Goal: Ask a question: Seek information or help from site administrators or community

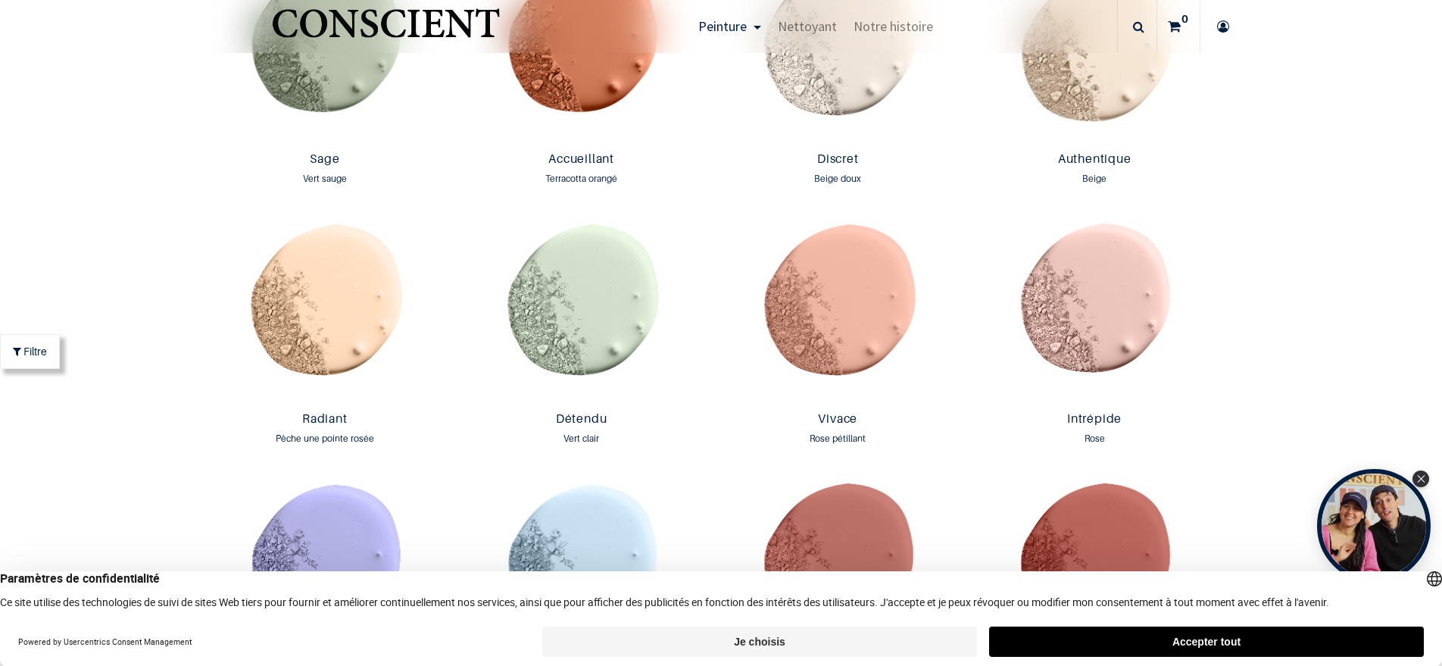
scroll to position [1508, 0]
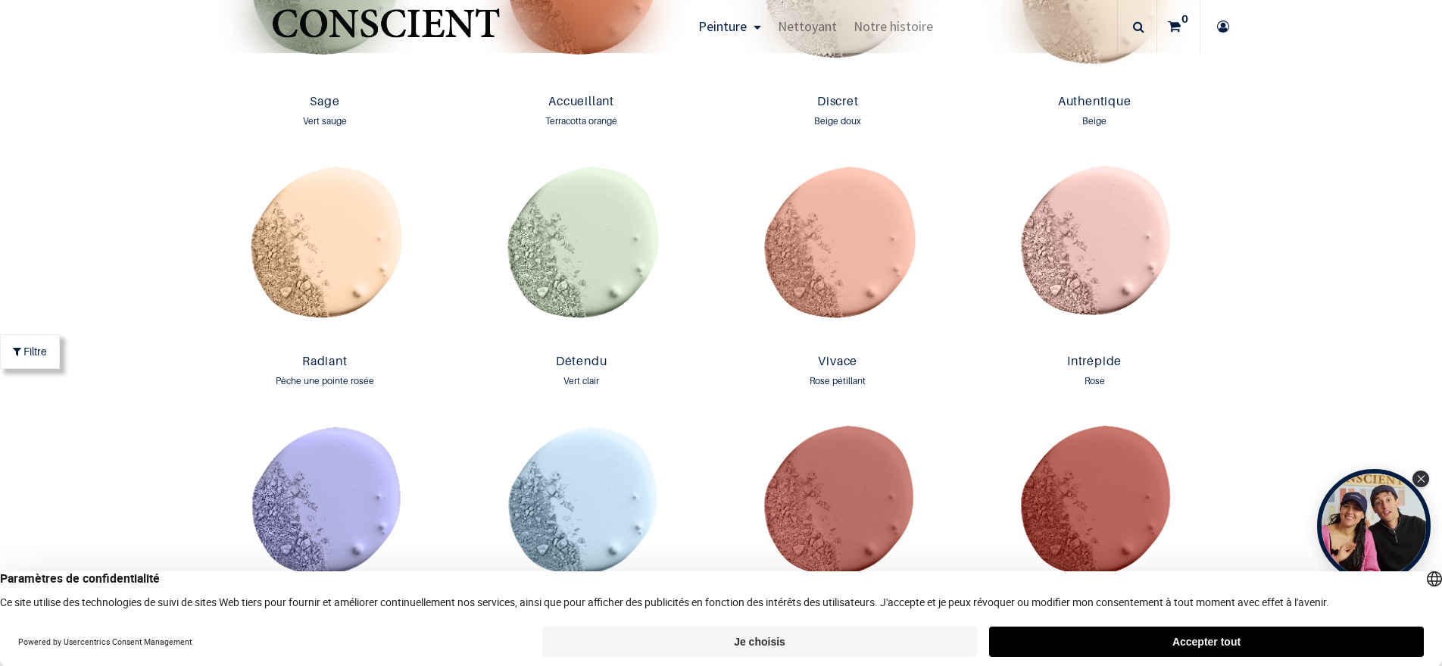
click at [1269, 641] on button "Accepter tout" at bounding box center [1206, 641] width 435 height 30
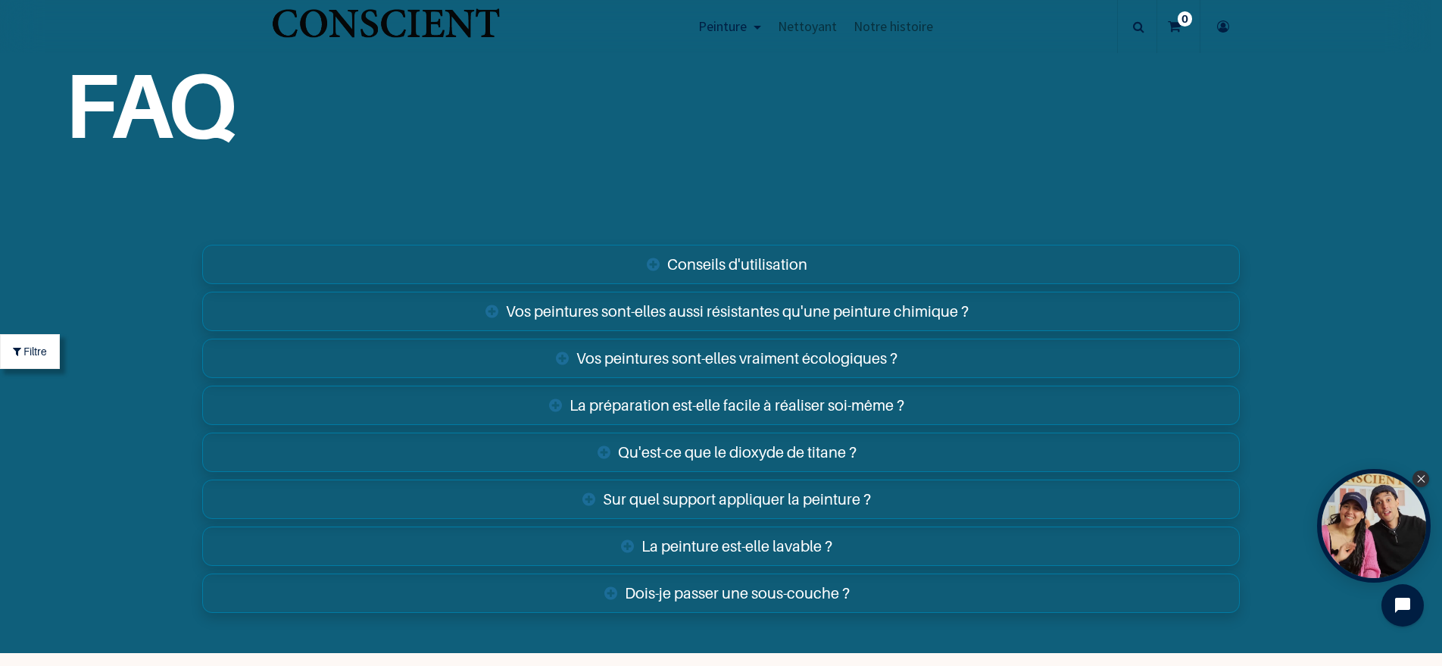
scroll to position [5422, 0]
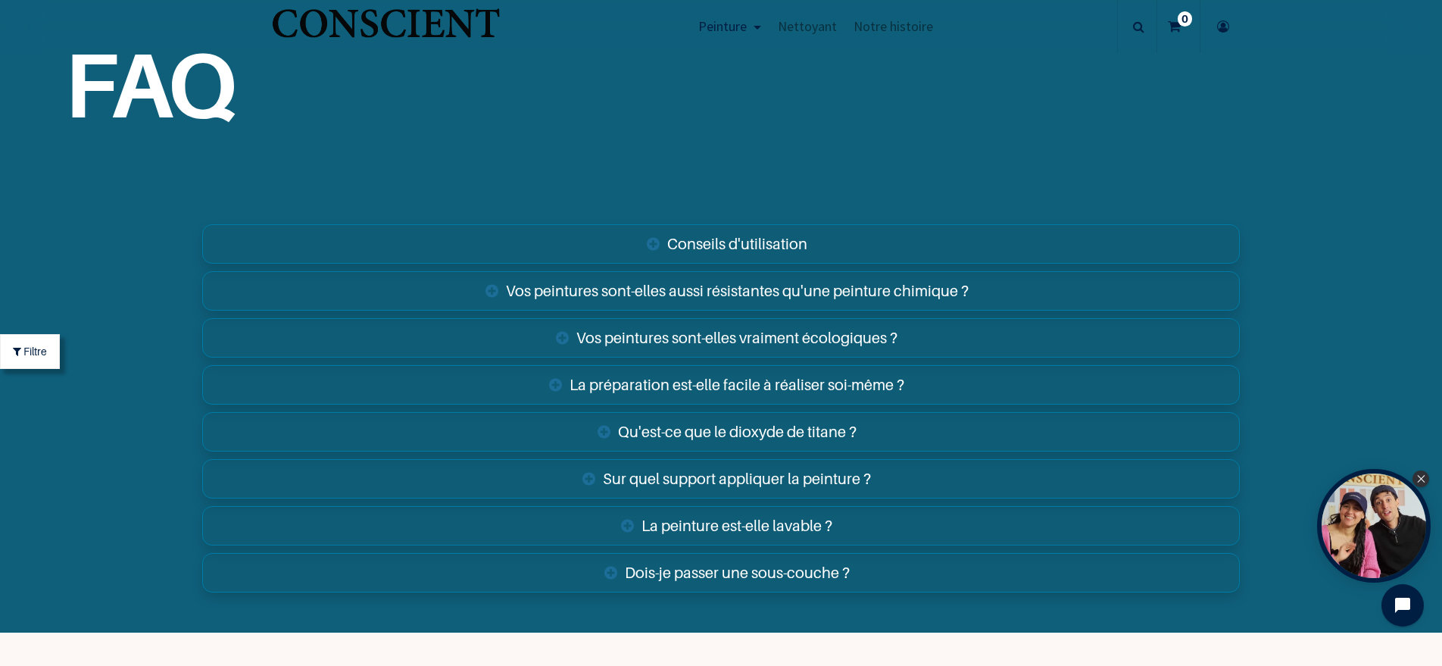
click at [611, 336] on link "Vos peintures sont-elles vraiment écologiques ?" at bounding box center [721, 337] width 1038 height 39
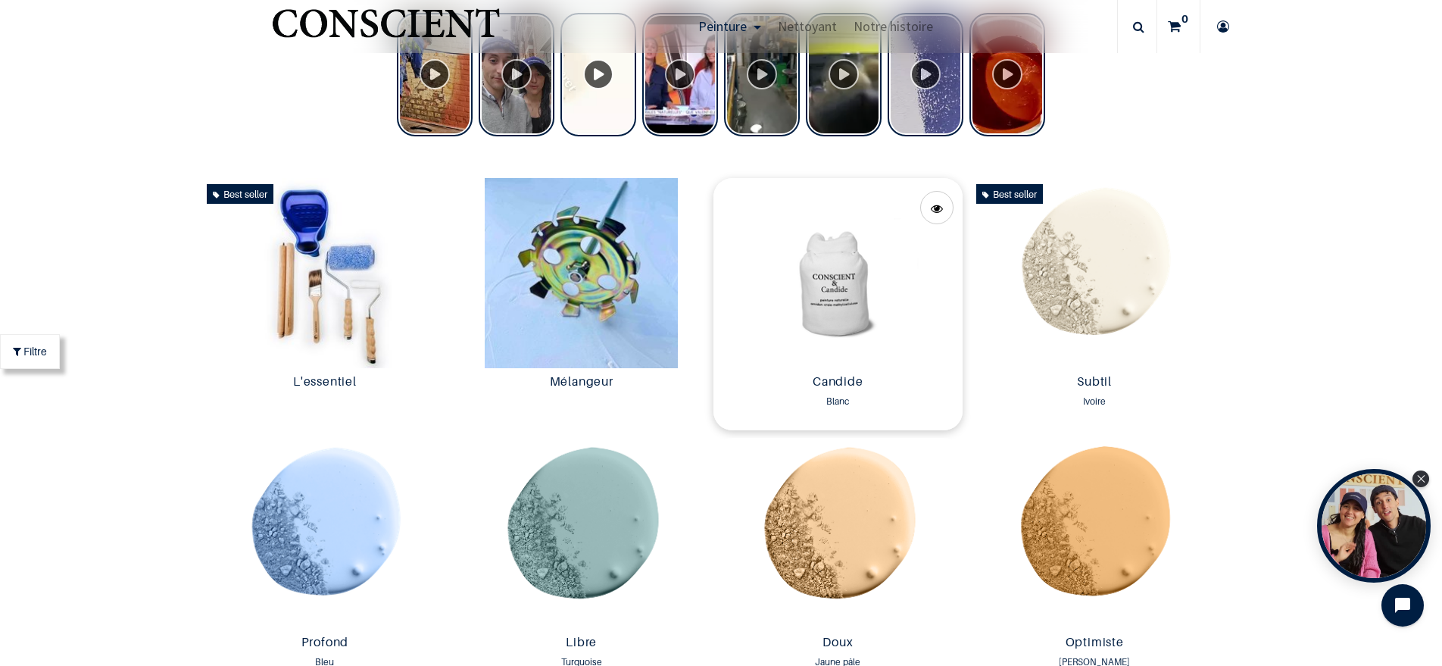
scroll to position [740, 0]
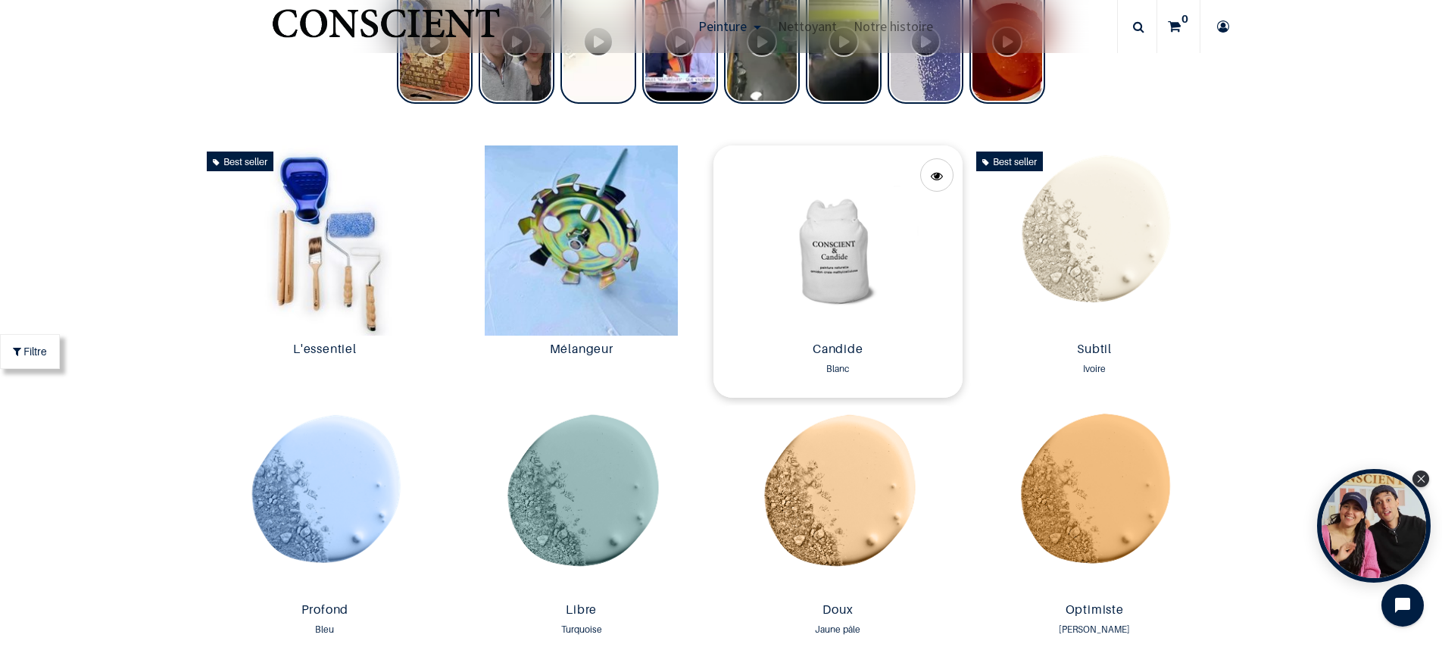
click at [847, 275] on img at bounding box center [838, 240] width 249 height 190
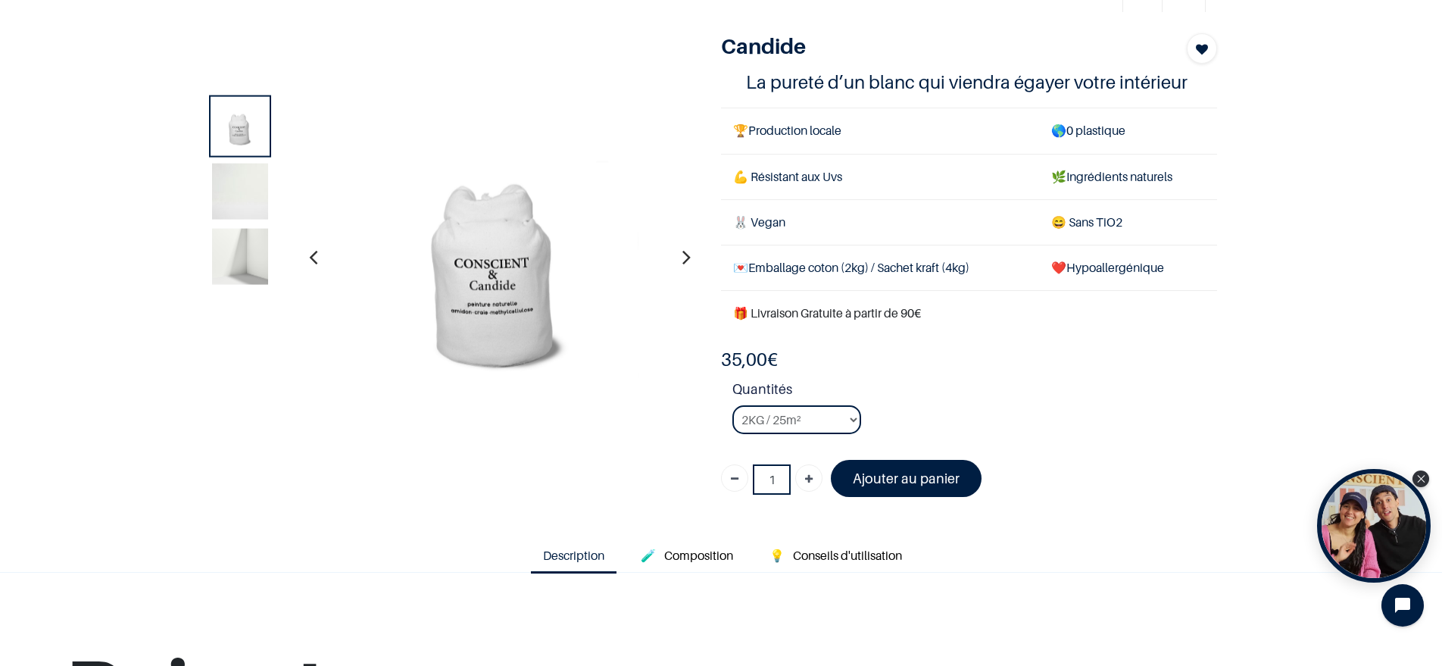
scroll to position [75, 0]
select select "3"
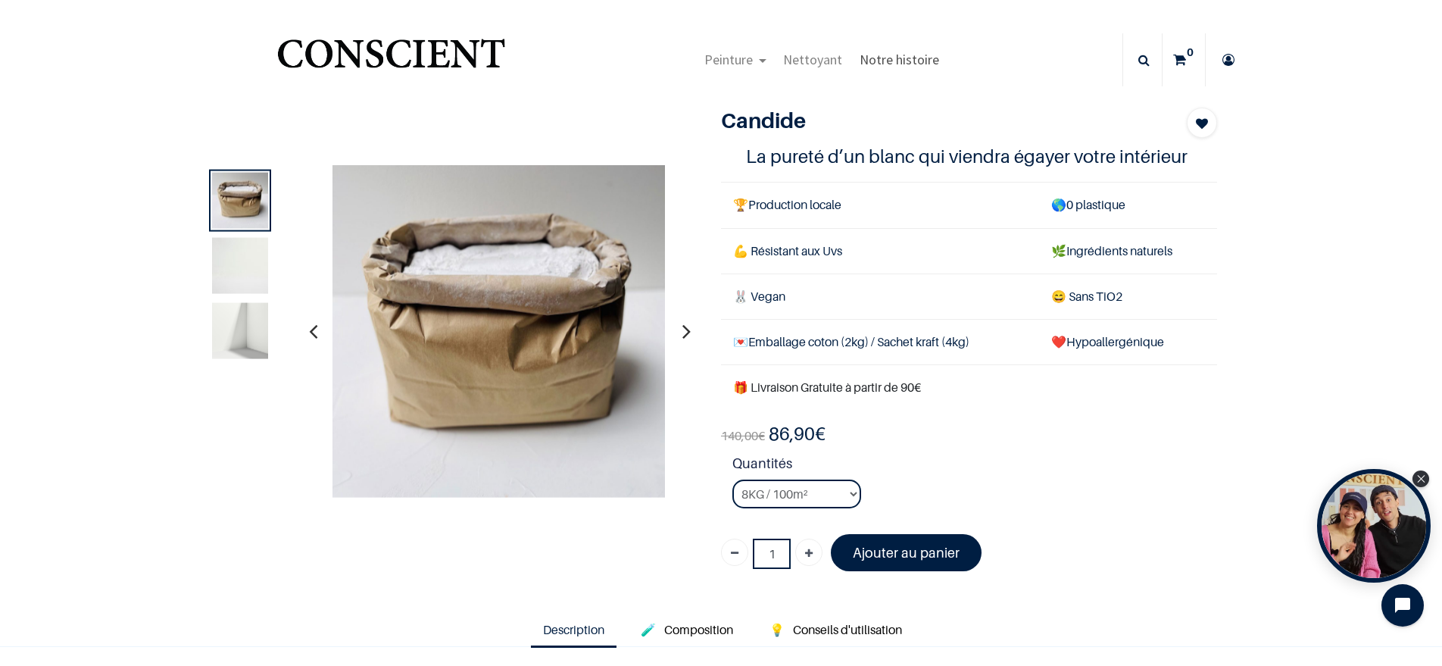
click at [903, 62] on span "Notre histoire" at bounding box center [900, 59] width 80 height 17
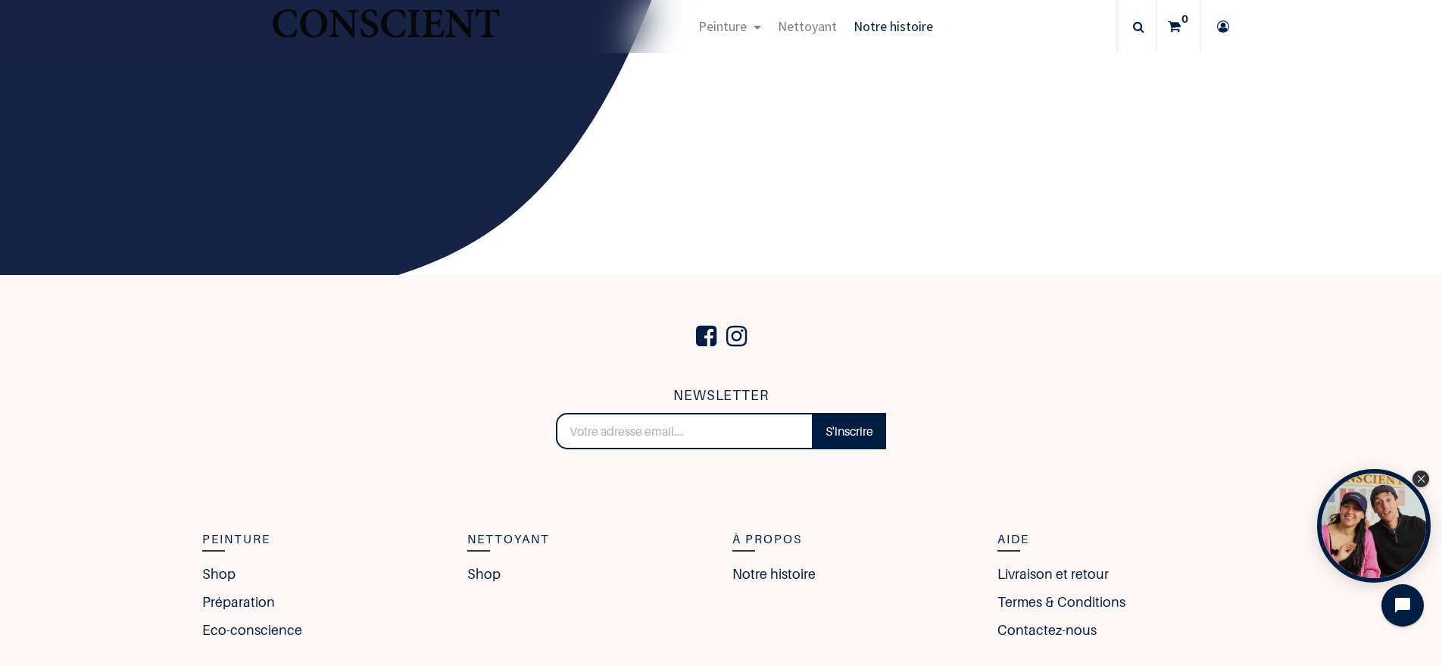
scroll to position [2510, 0]
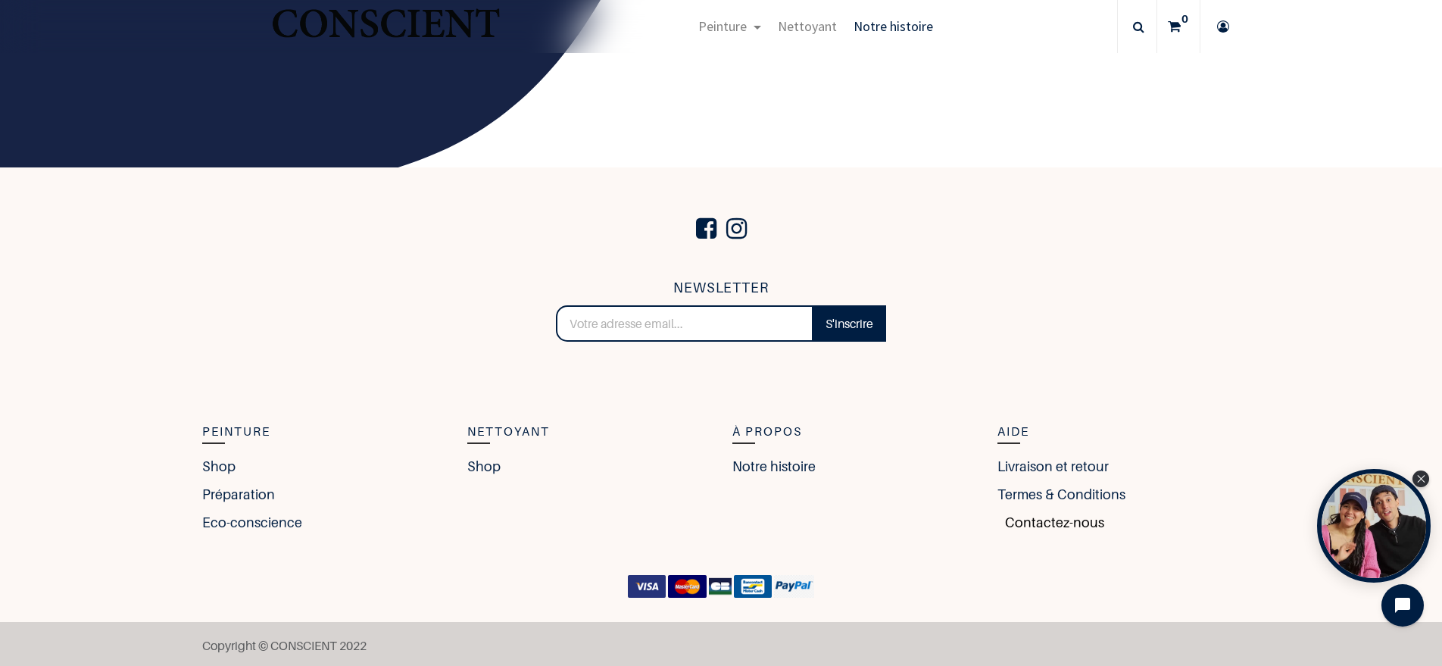
click at [1031, 522] on link "Contactez-nous" at bounding box center [1051, 522] width 107 height 20
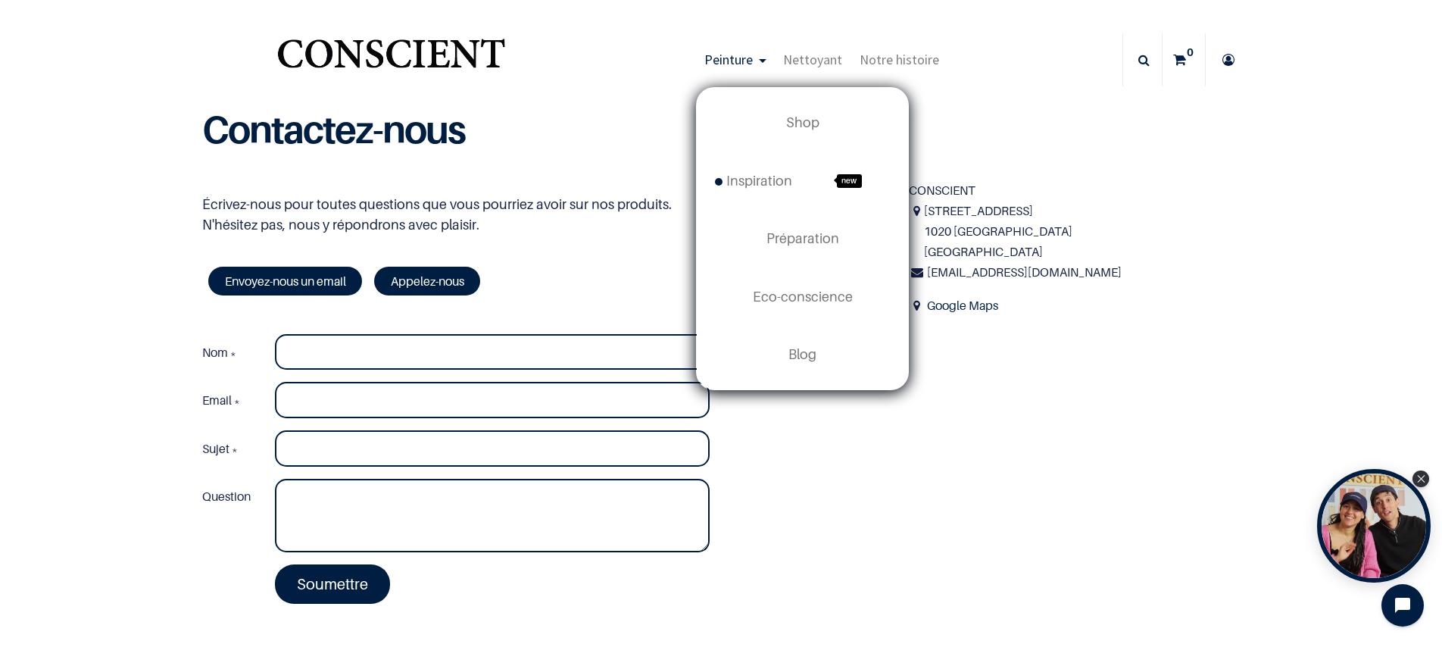
click at [730, 58] on span "Peinture" at bounding box center [728, 59] width 48 height 17
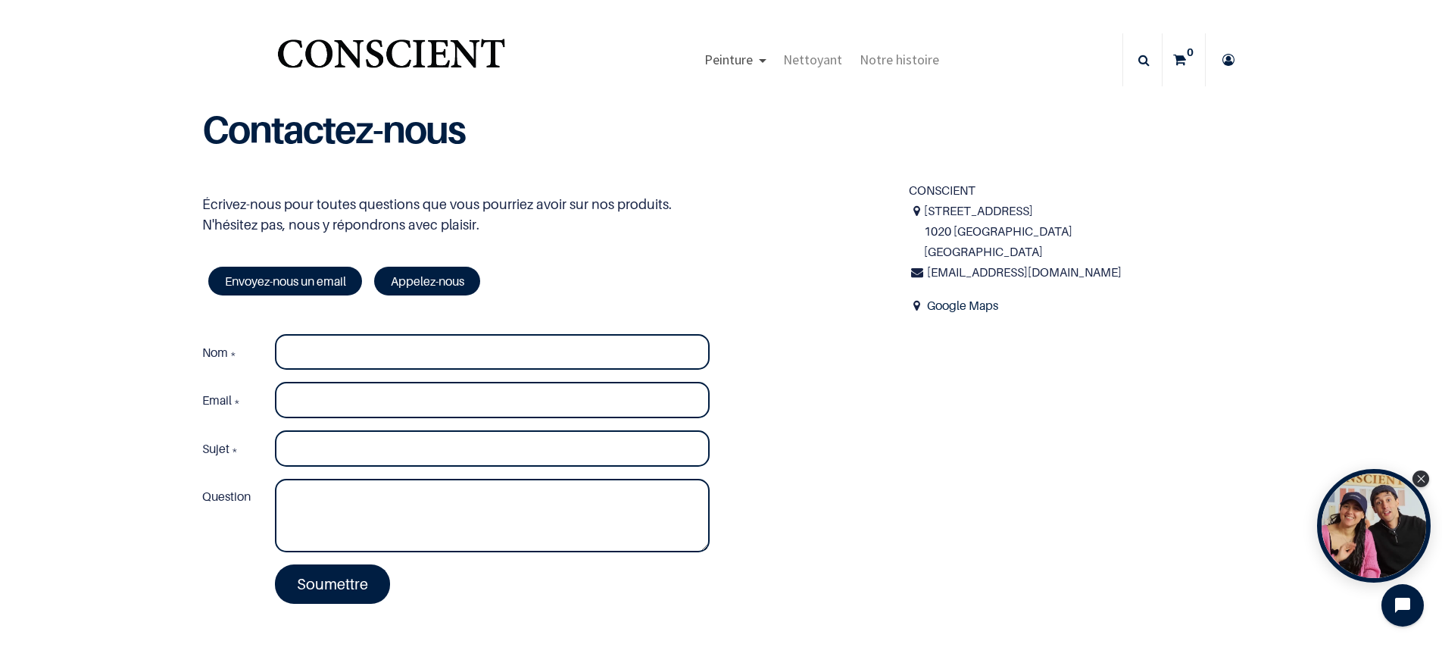
click at [736, 58] on span "Peinture" at bounding box center [728, 59] width 48 height 17
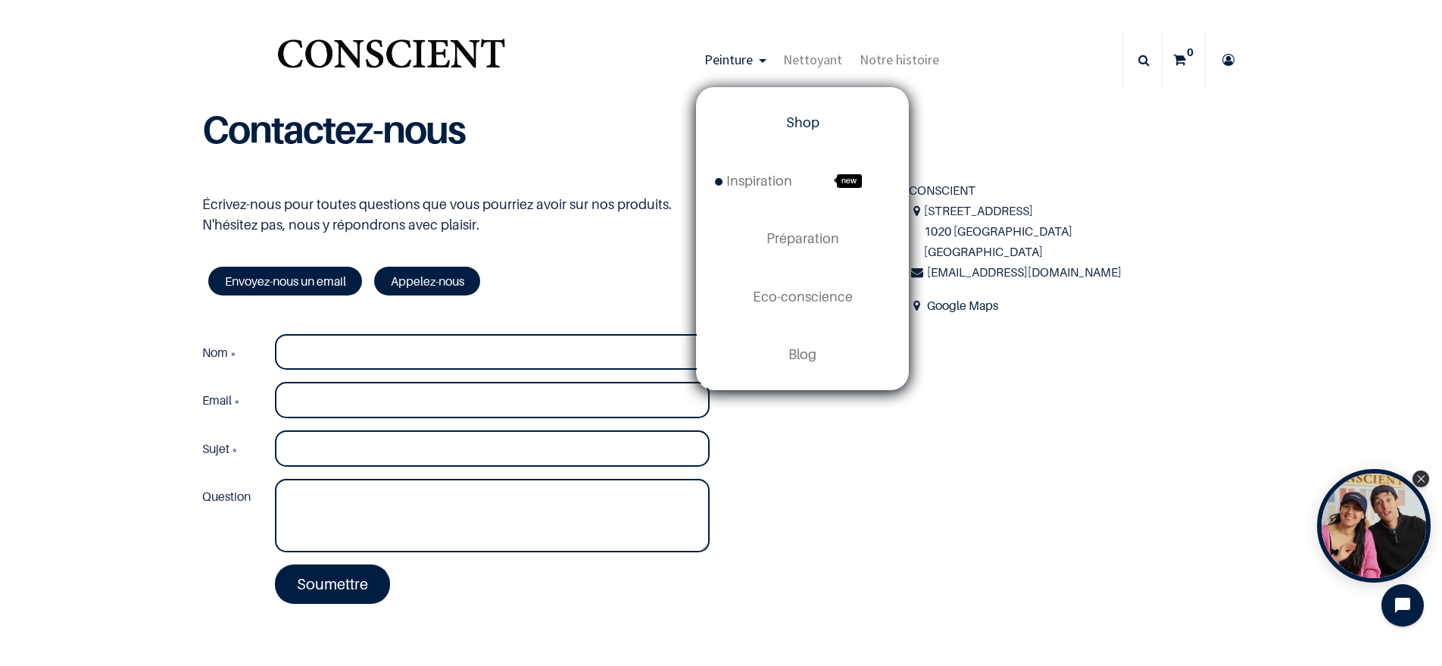
click at [798, 120] on span "Shop" at bounding box center [802, 122] width 33 height 16
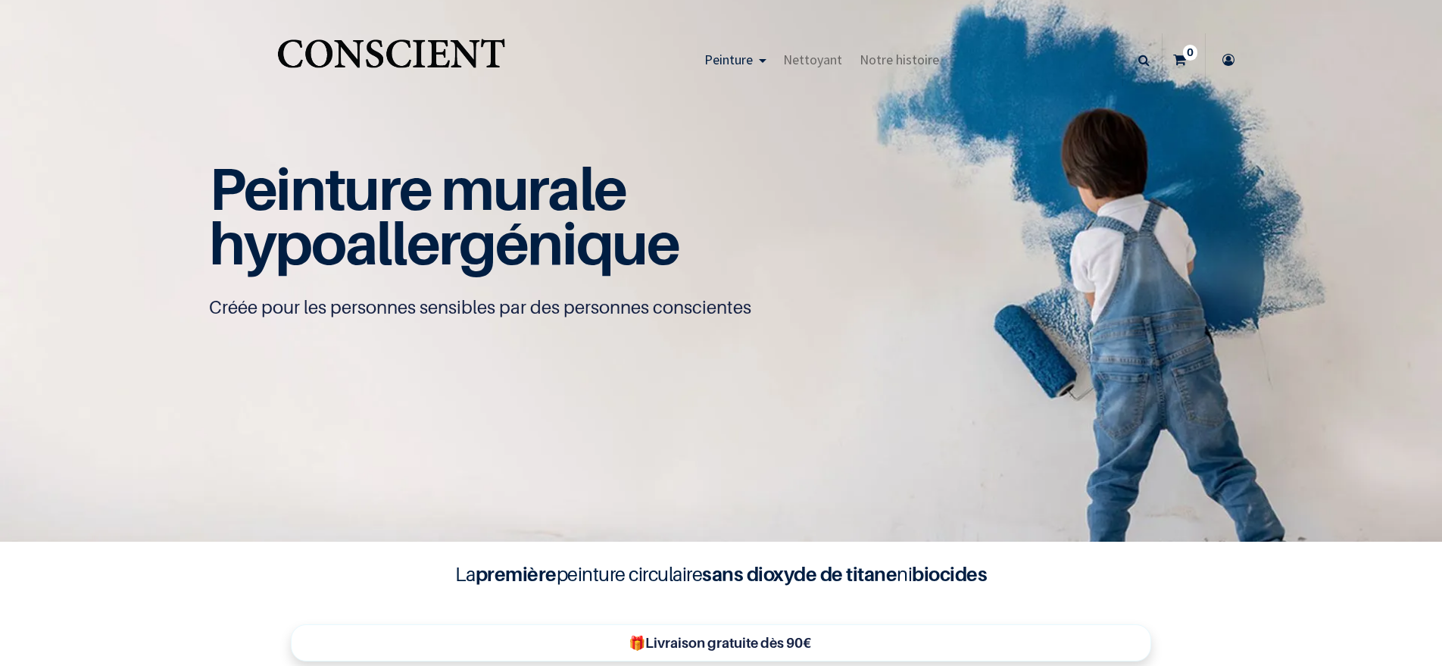
scroll to position [1, 0]
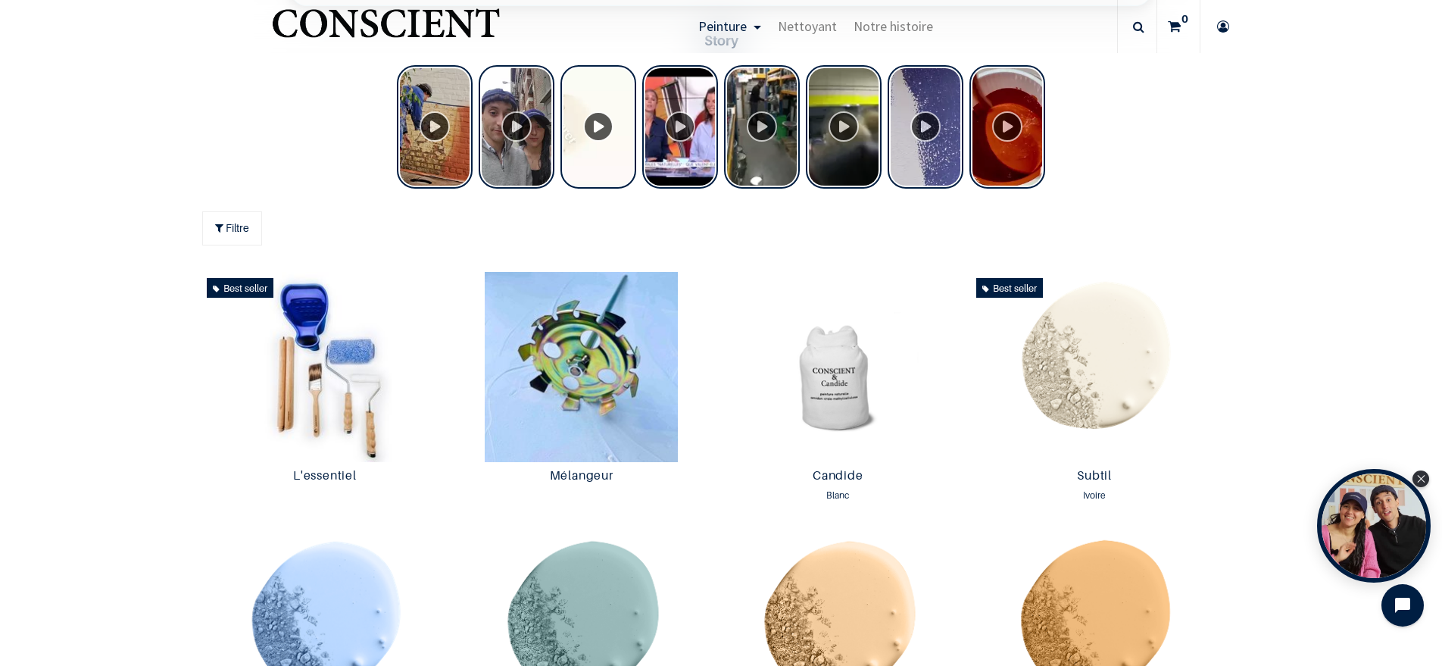
scroll to position [660, 0]
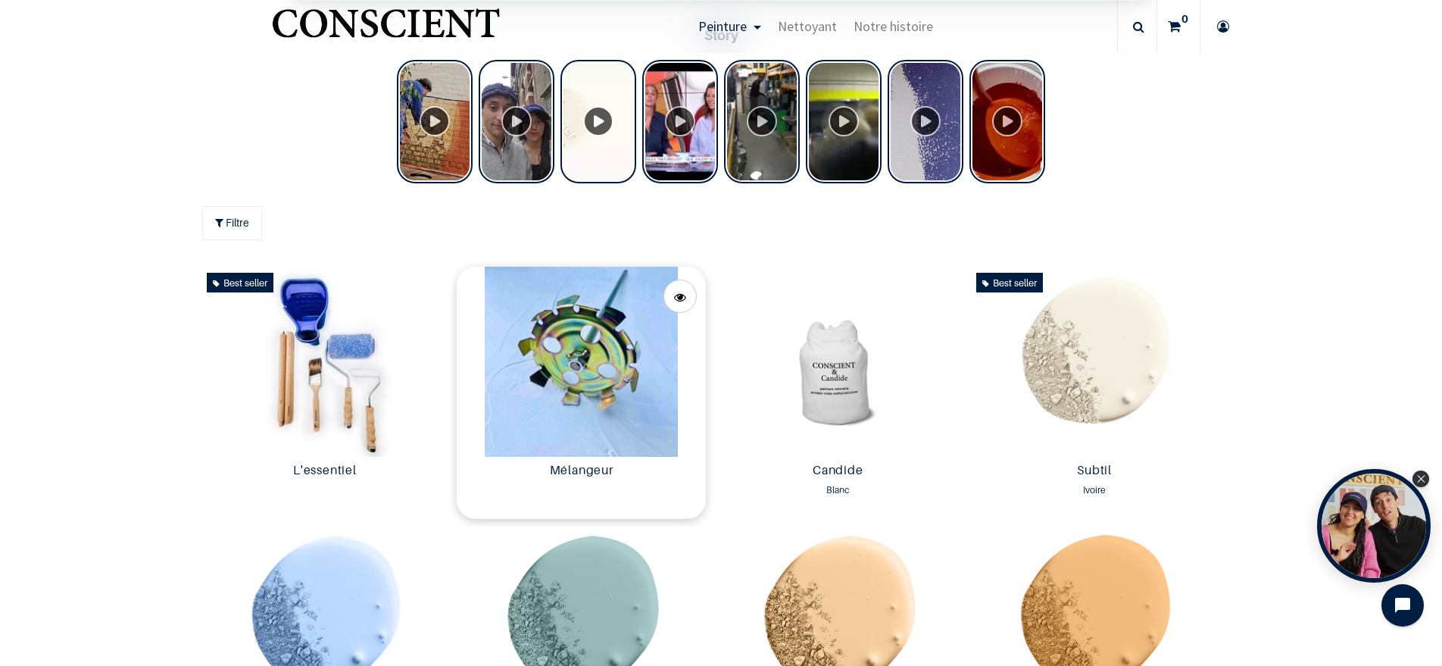
click at [588, 387] on img at bounding box center [581, 362] width 249 height 190
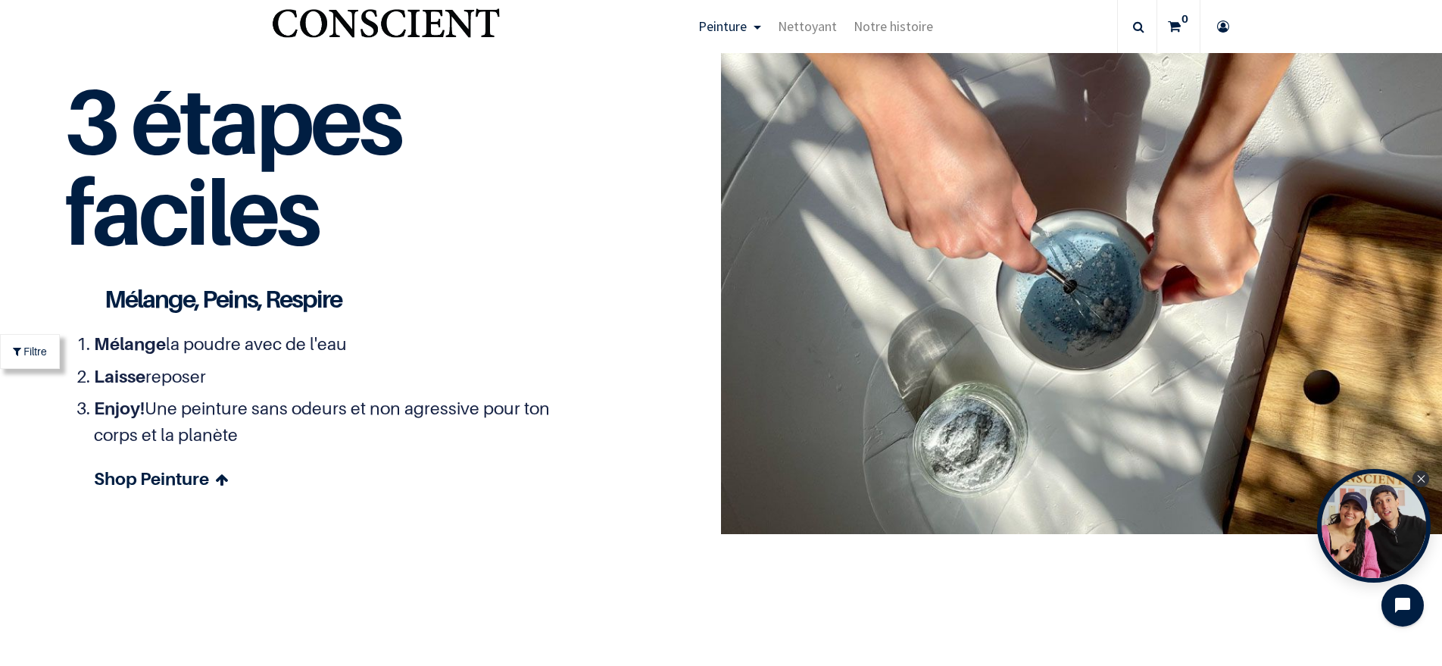
scroll to position [4213, 0]
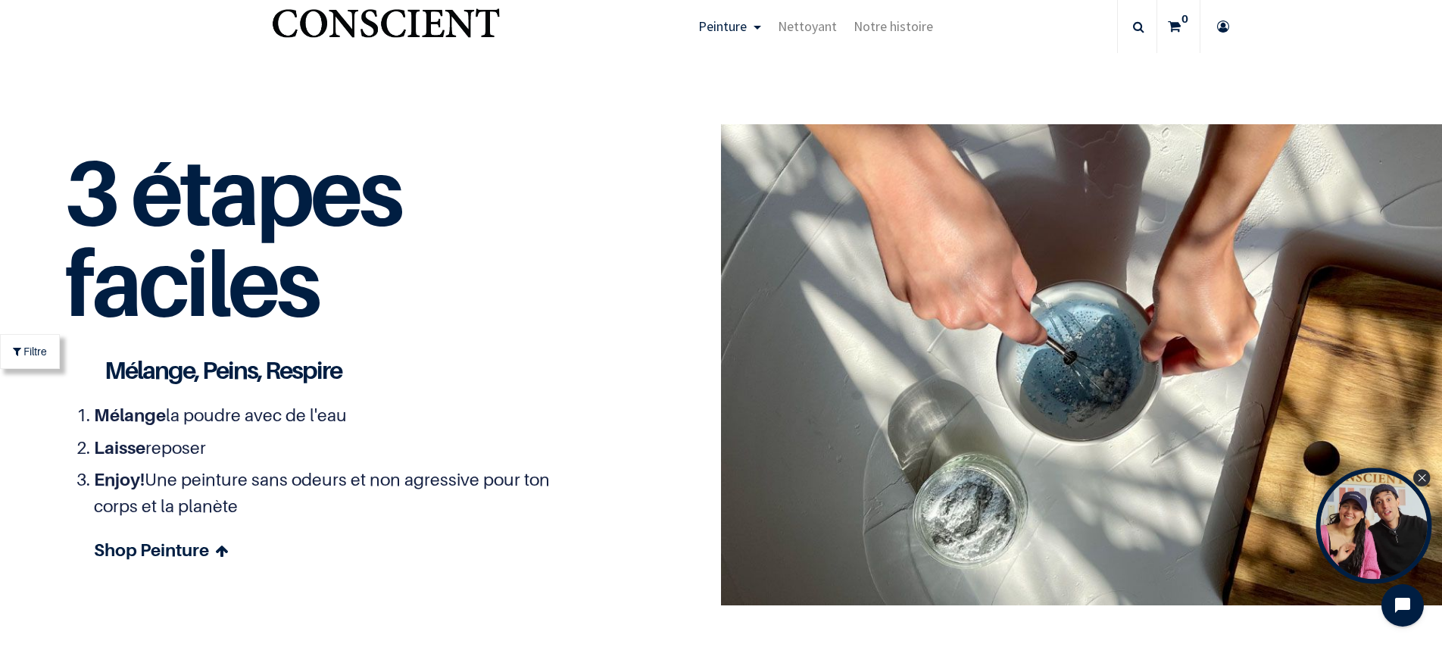
click at [1360, 530] on div "Open Tolstoy widget" at bounding box center [1374, 526] width 116 height 116
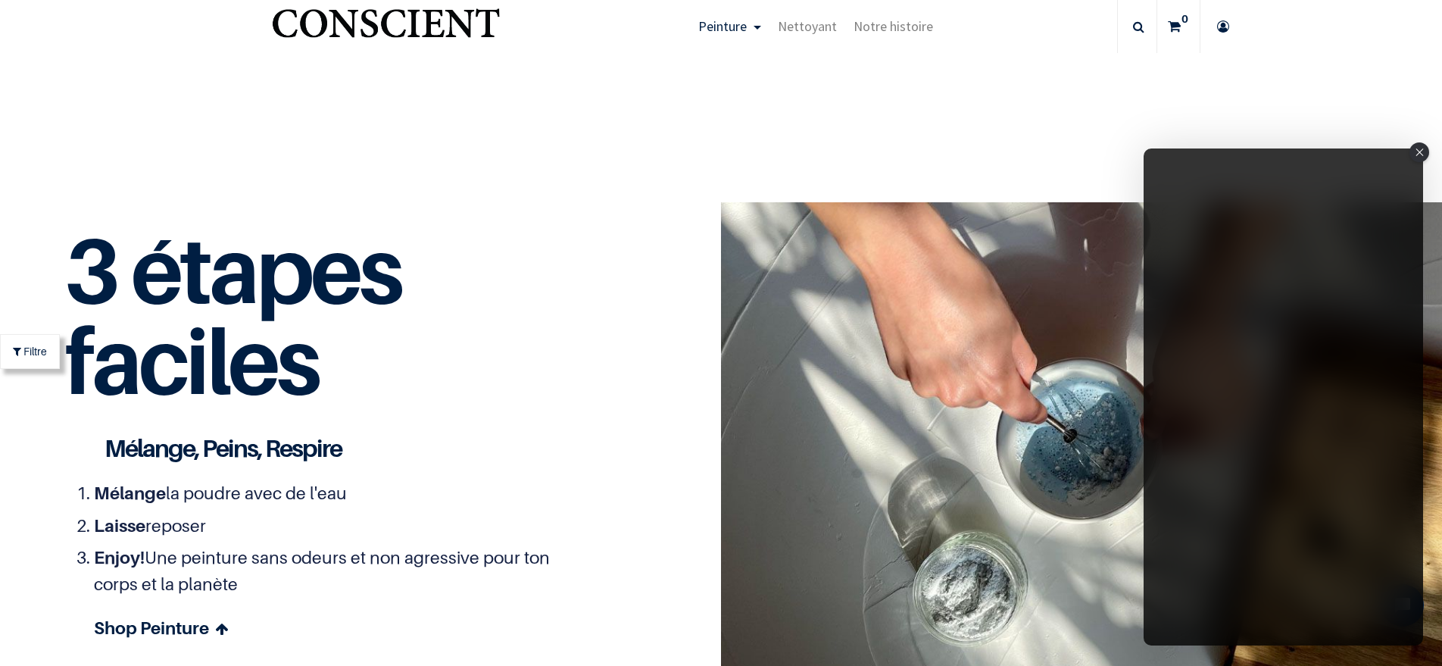
scroll to position [4133, 0]
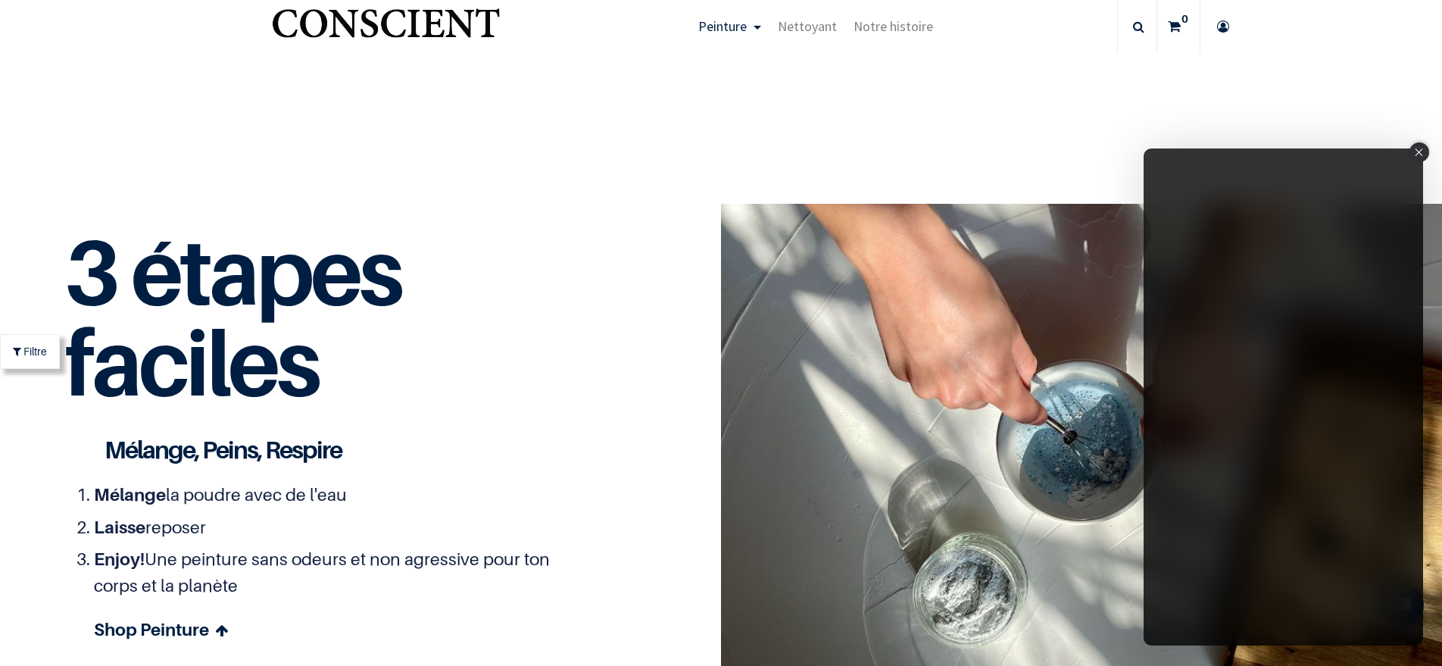
click at [1422, 152] on icon "Close" at bounding box center [1419, 152] width 8 height 8
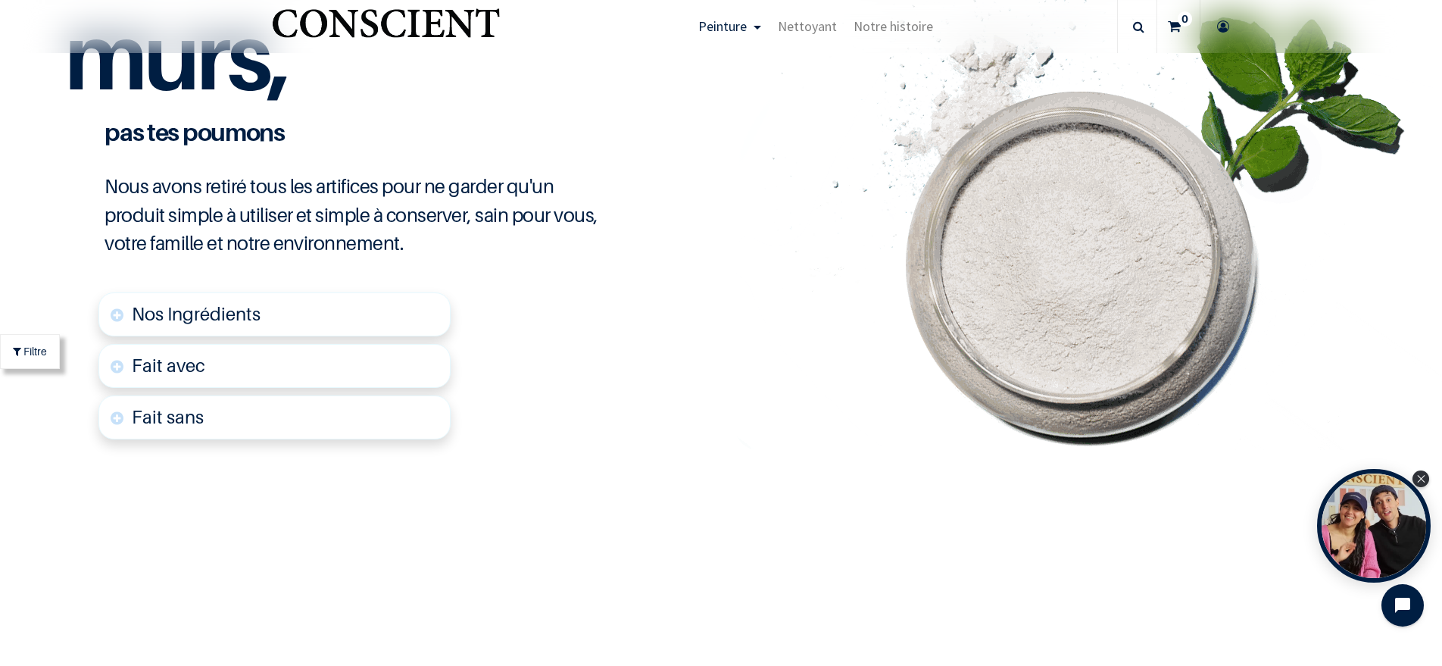
scroll to position [3583, 0]
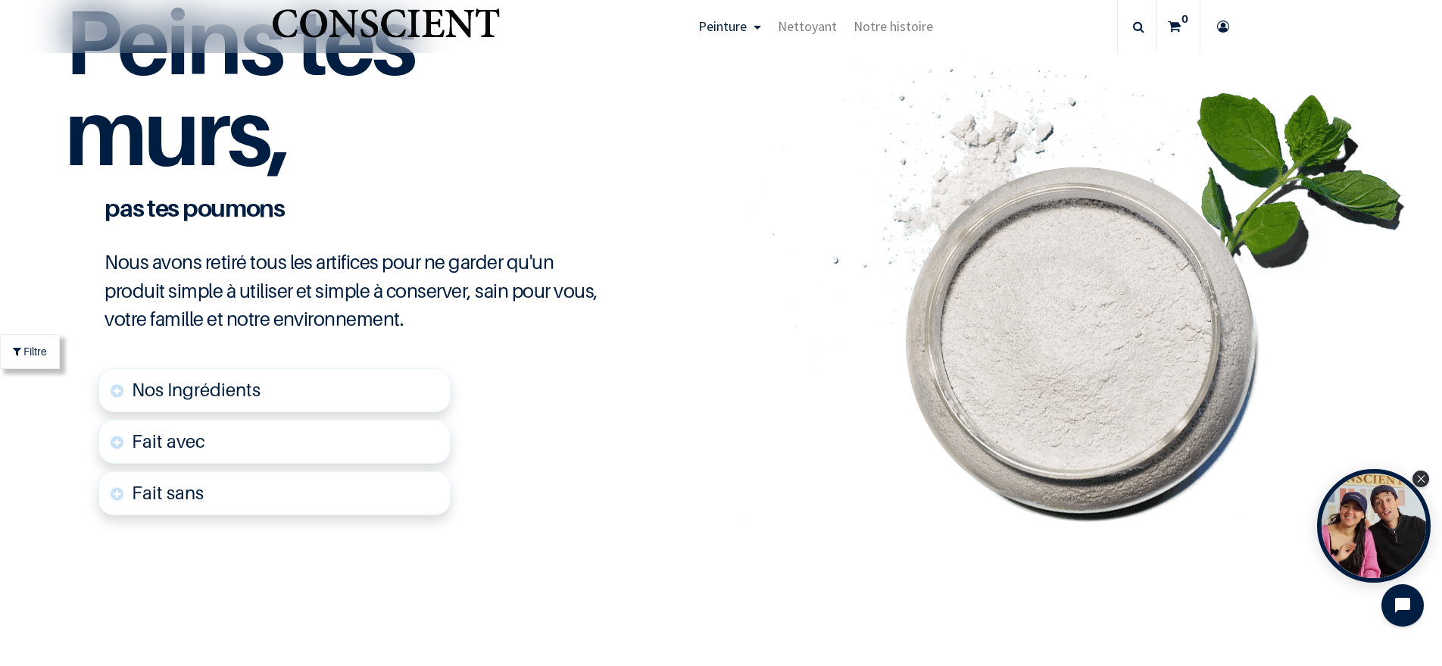
click at [148, 435] on font "Fait avec" at bounding box center [168, 441] width 73 height 22
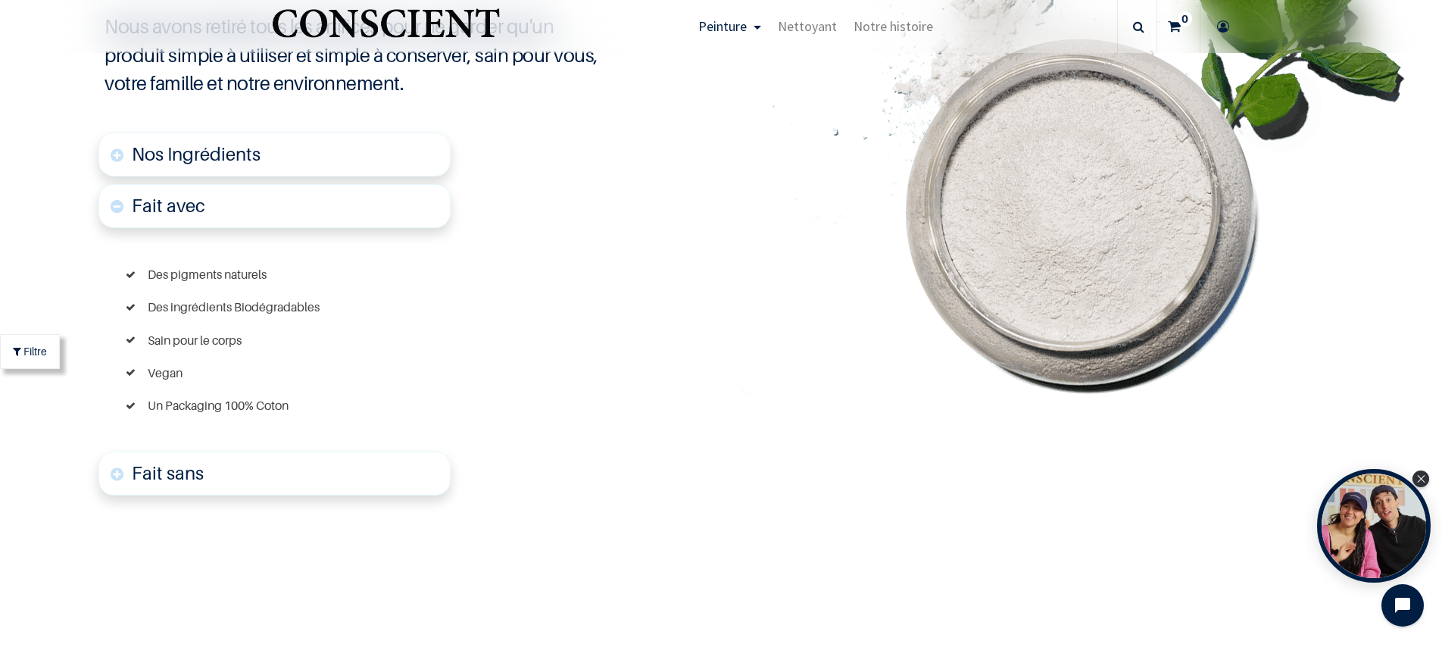
scroll to position [3820, 0]
click at [183, 467] on font "Fait sans" at bounding box center [168, 472] width 72 height 22
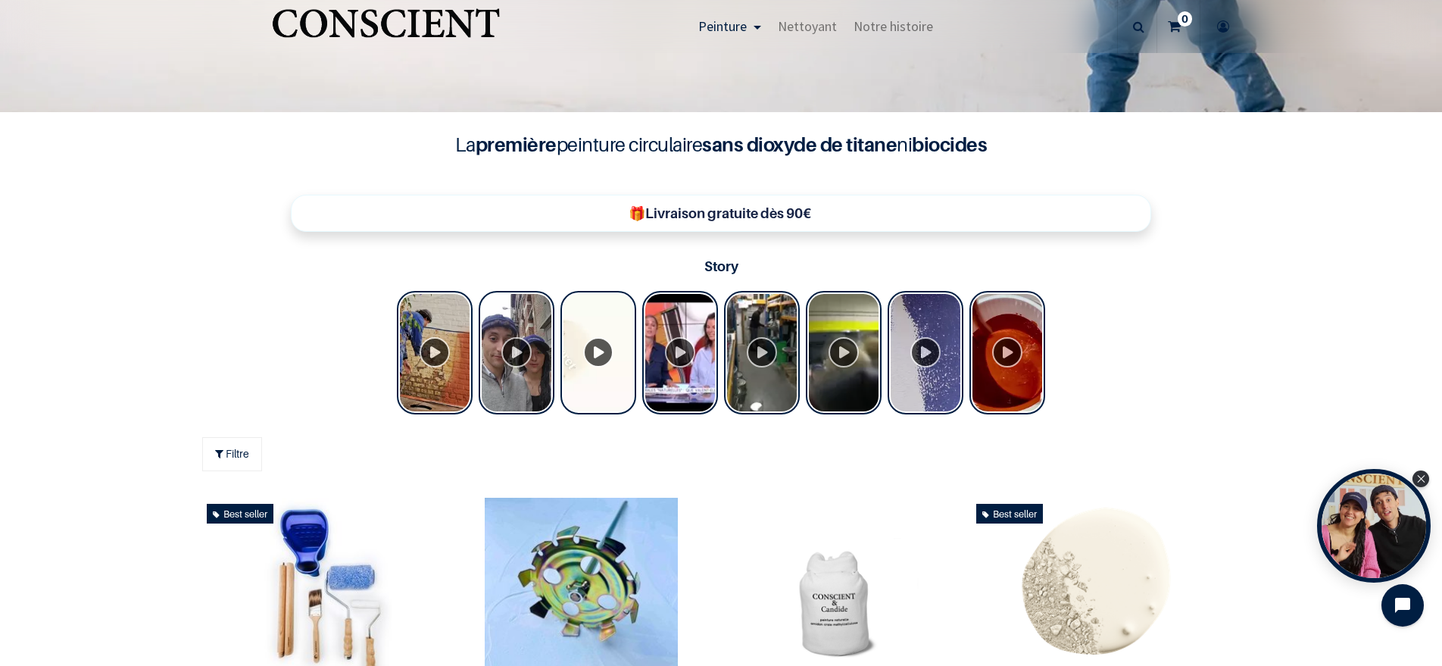
scroll to position [377, 0]
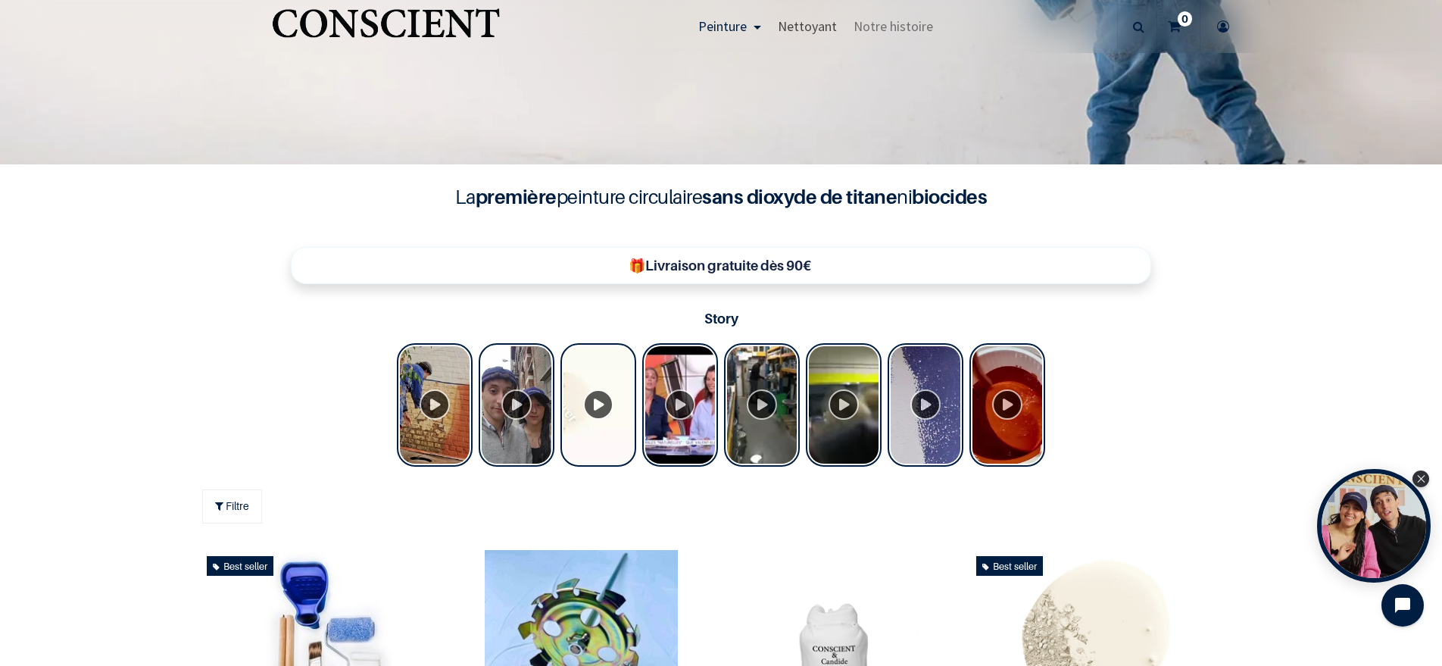
click at [807, 34] on span "Nettoyant" at bounding box center [807, 25] width 59 height 17
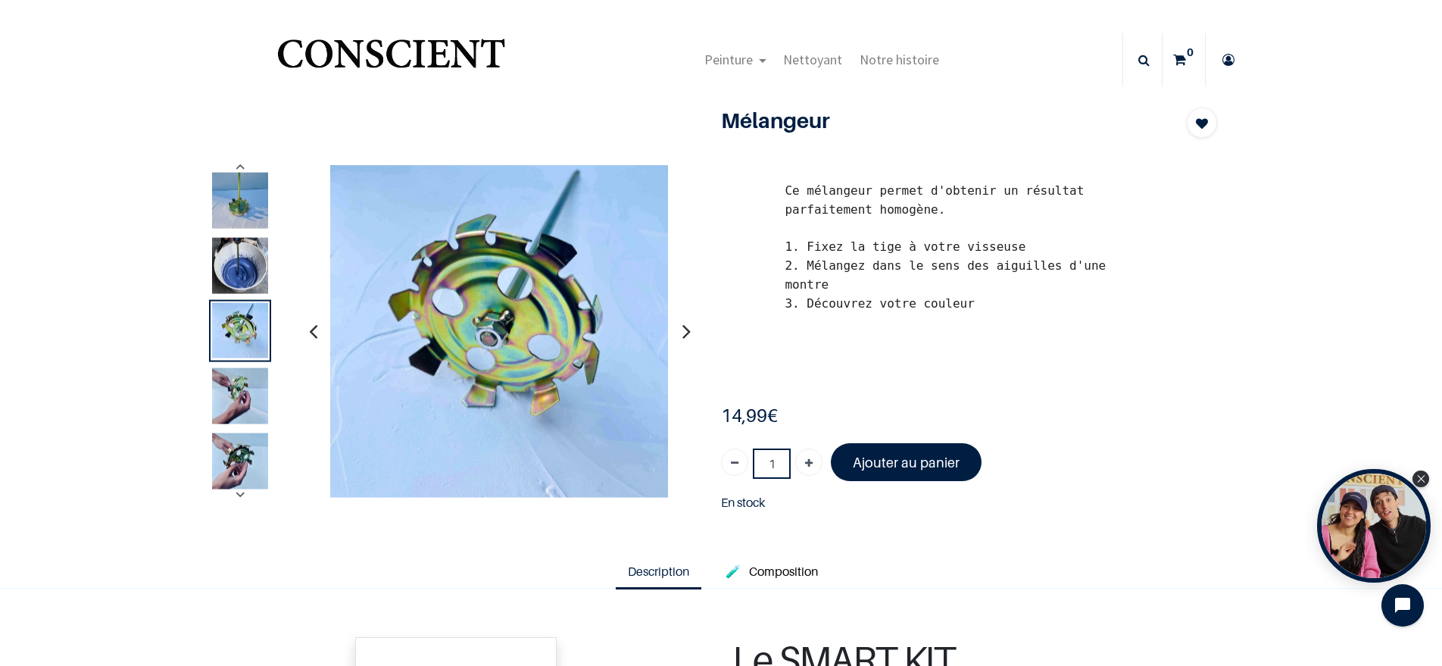
drag, startPoint x: 237, startPoint y: 397, endPoint x: 233, endPoint y: 346, distance: 50.9
click at [237, 397] on img at bounding box center [240, 395] width 56 height 56
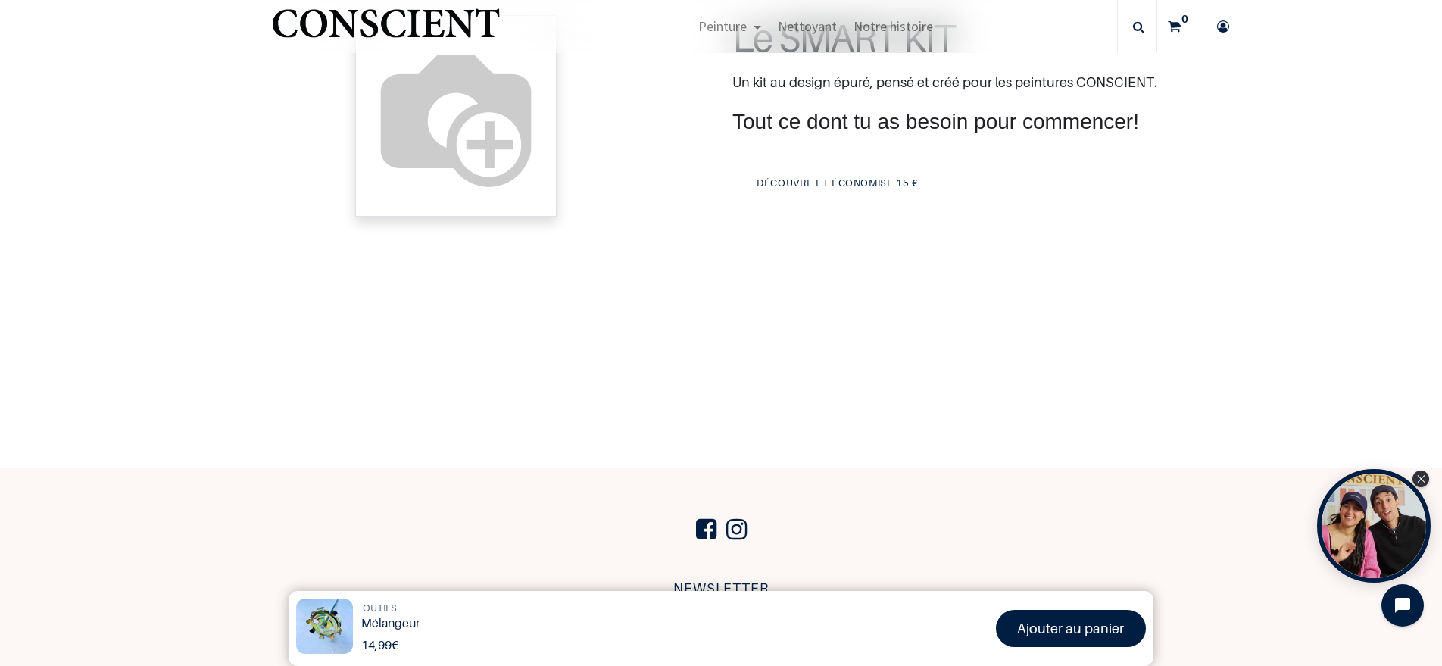
scroll to position [555, 0]
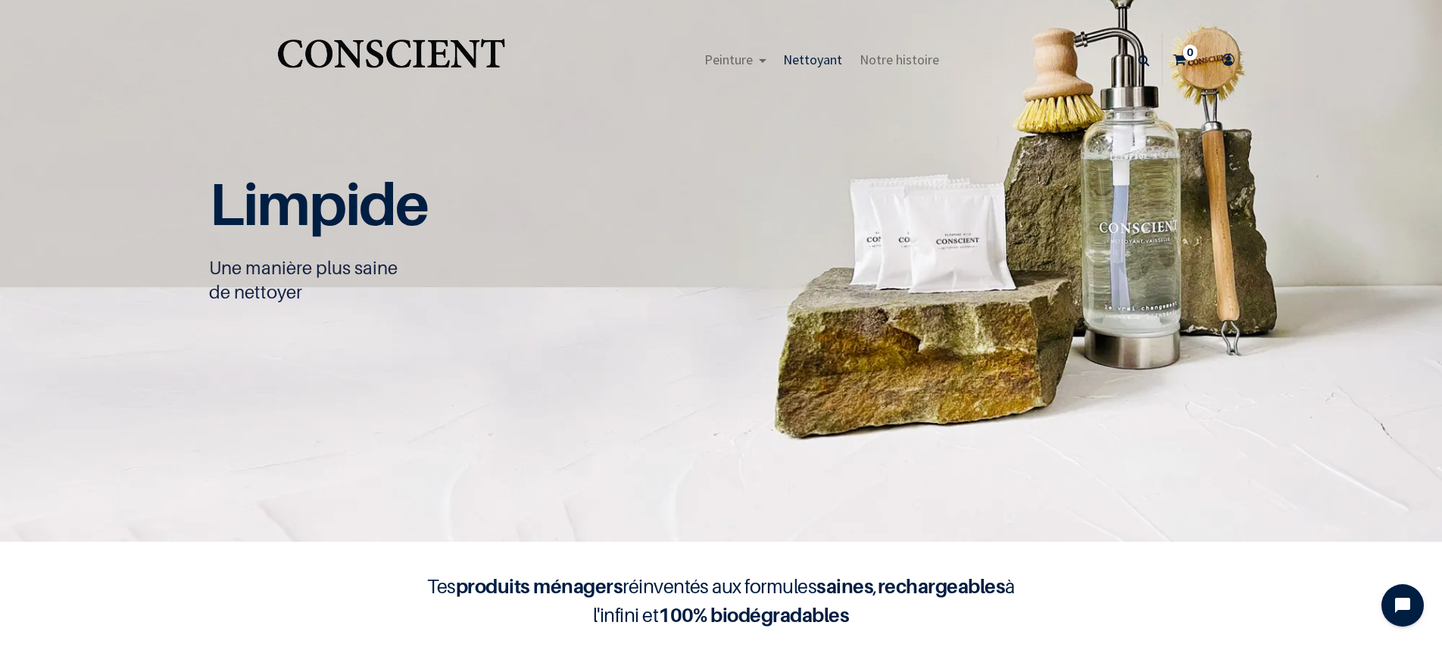
scroll to position [1, 0]
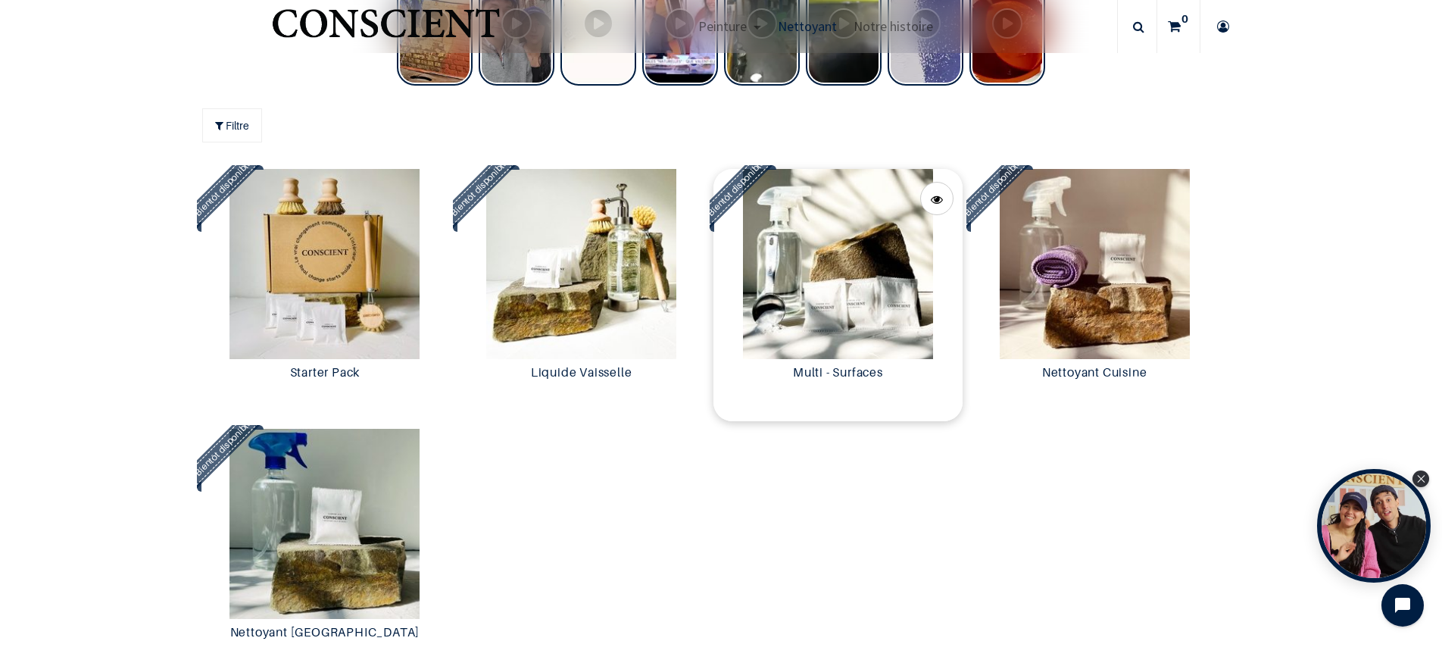
scroll to position [1310, 0]
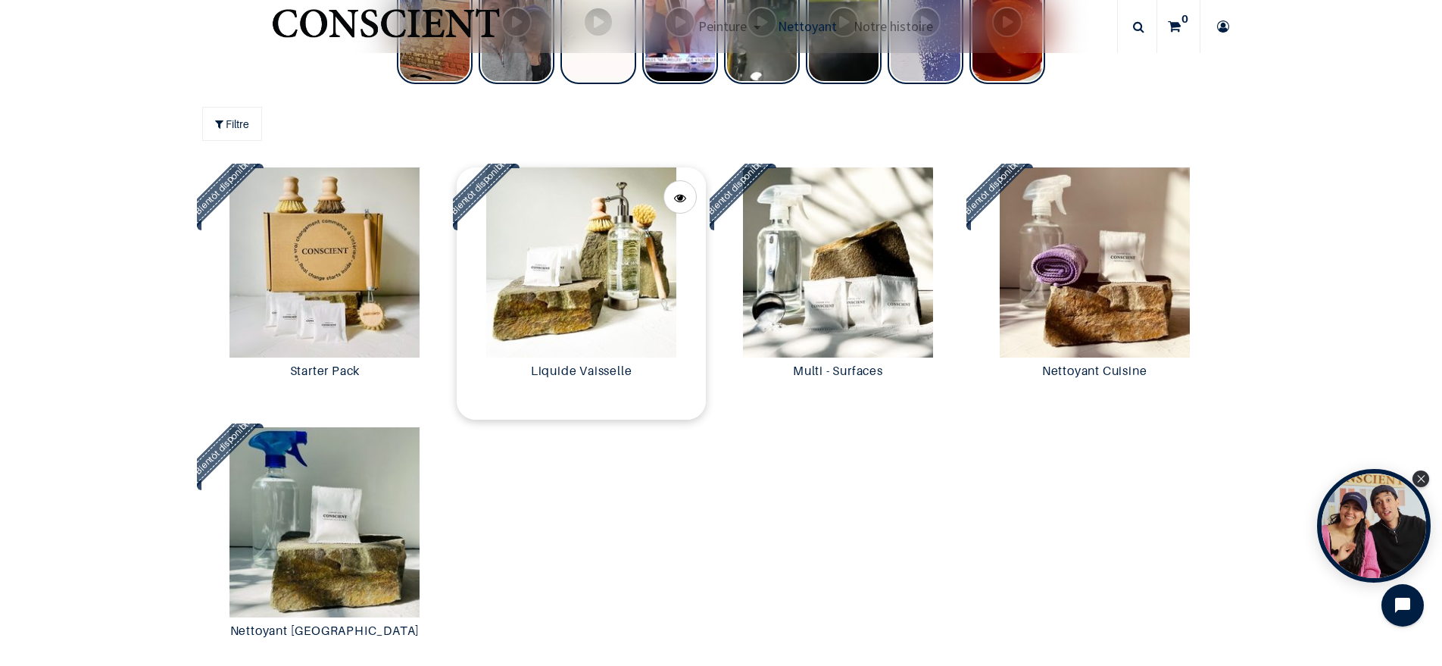
click at [598, 301] on img at bounding box center [581, 262] width 249 height 190
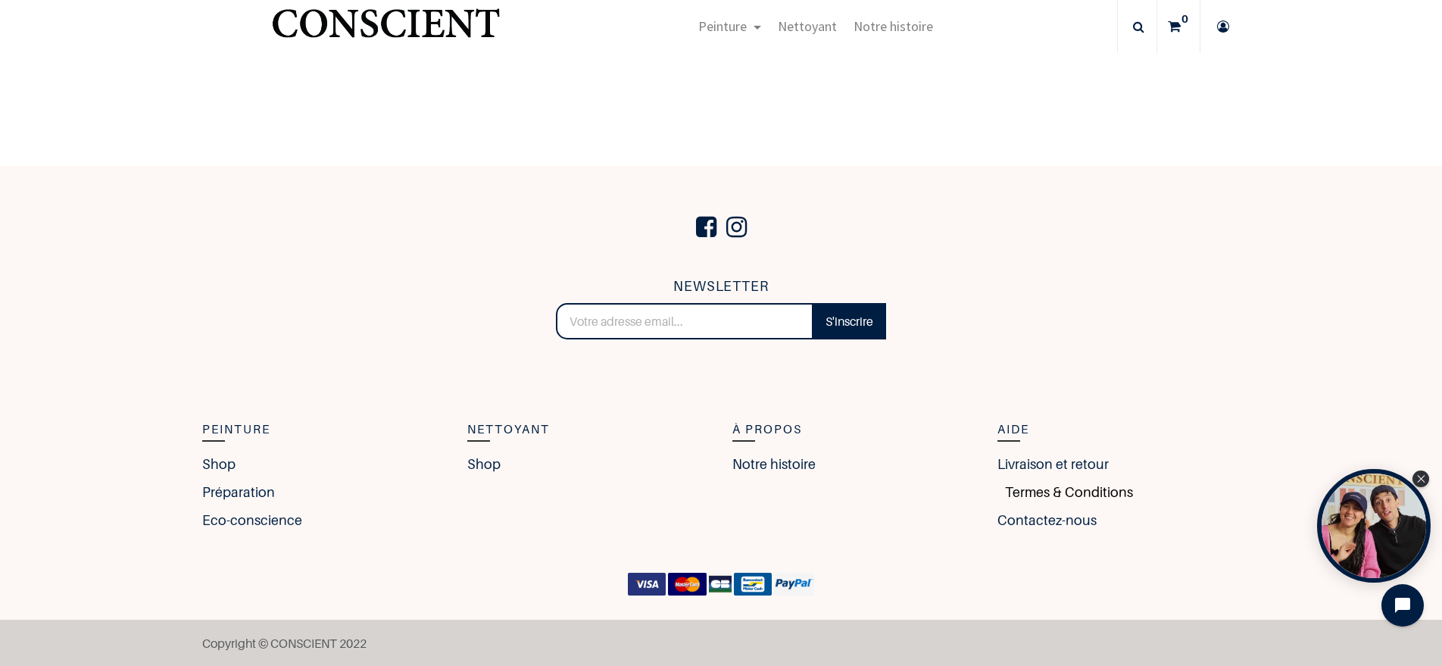
scroll to position [3155, 0]
click at [1048, 523] on link "Contactez-nous" at bounding box center [1051, 520] width 107 height 20
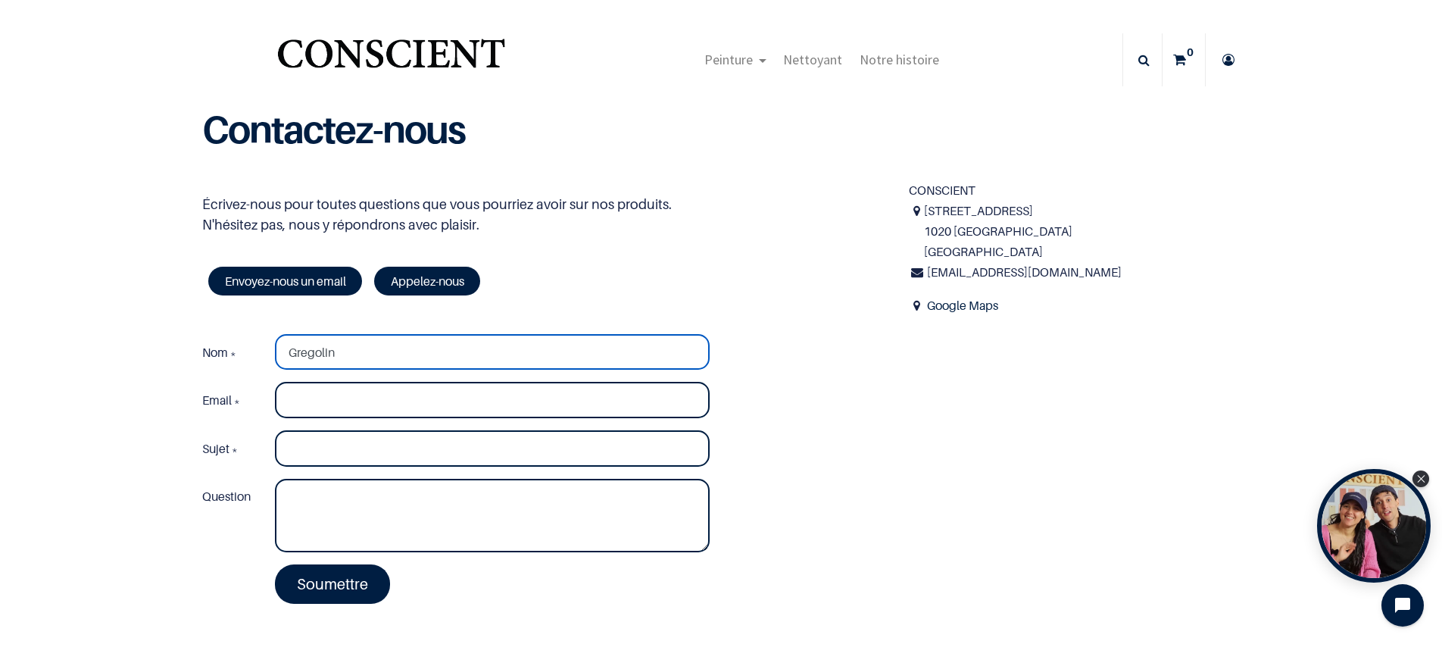
type input "Gregolin"
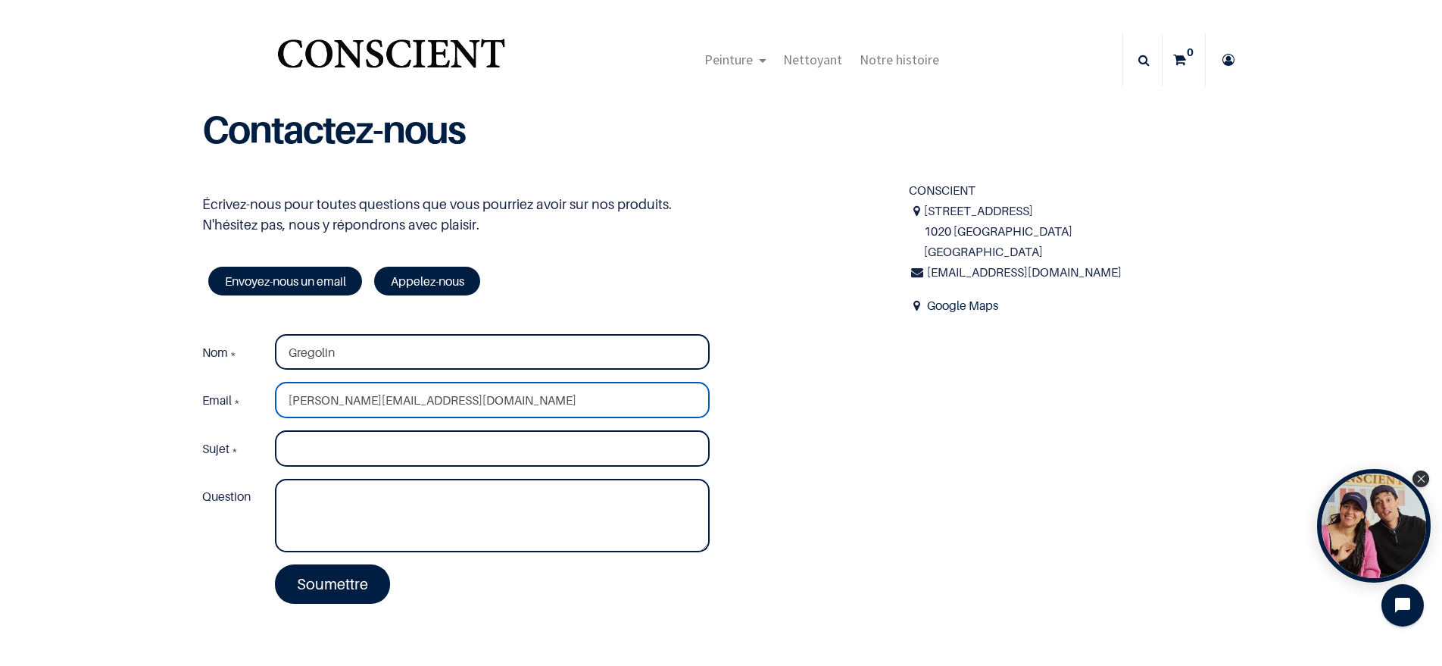
type input "[PERSON_NAME][EMAIL_ADDRESS][DOMAIN_NAME]"
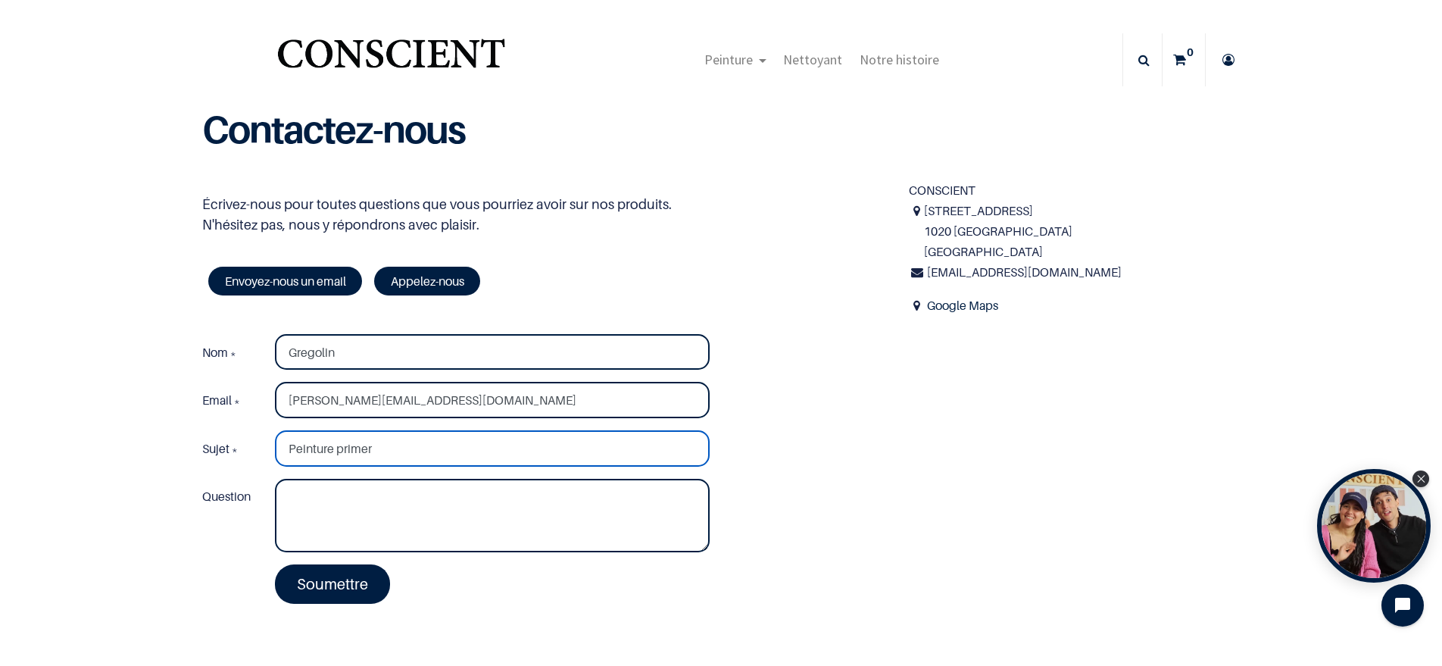
type input "Peinture primer"
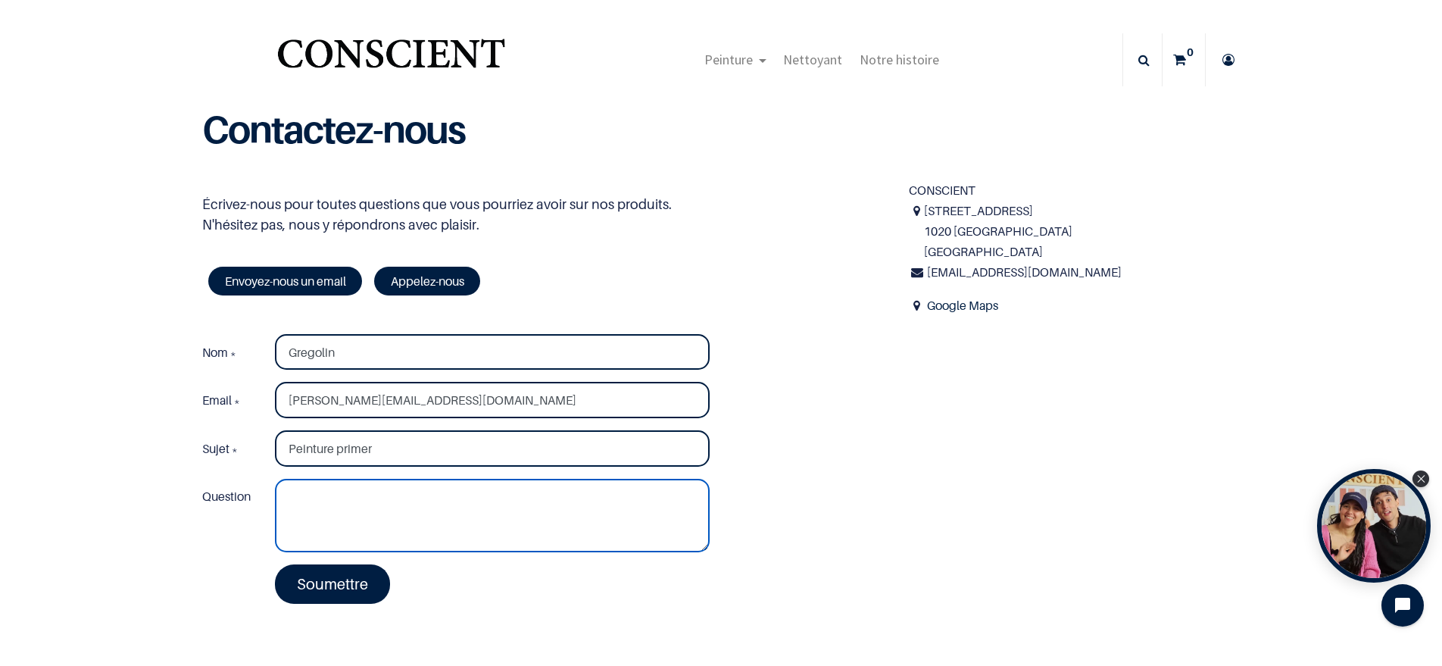
click at [313, 495] on textarea "Question" at bounding box center [492, 516] width 435 height 74
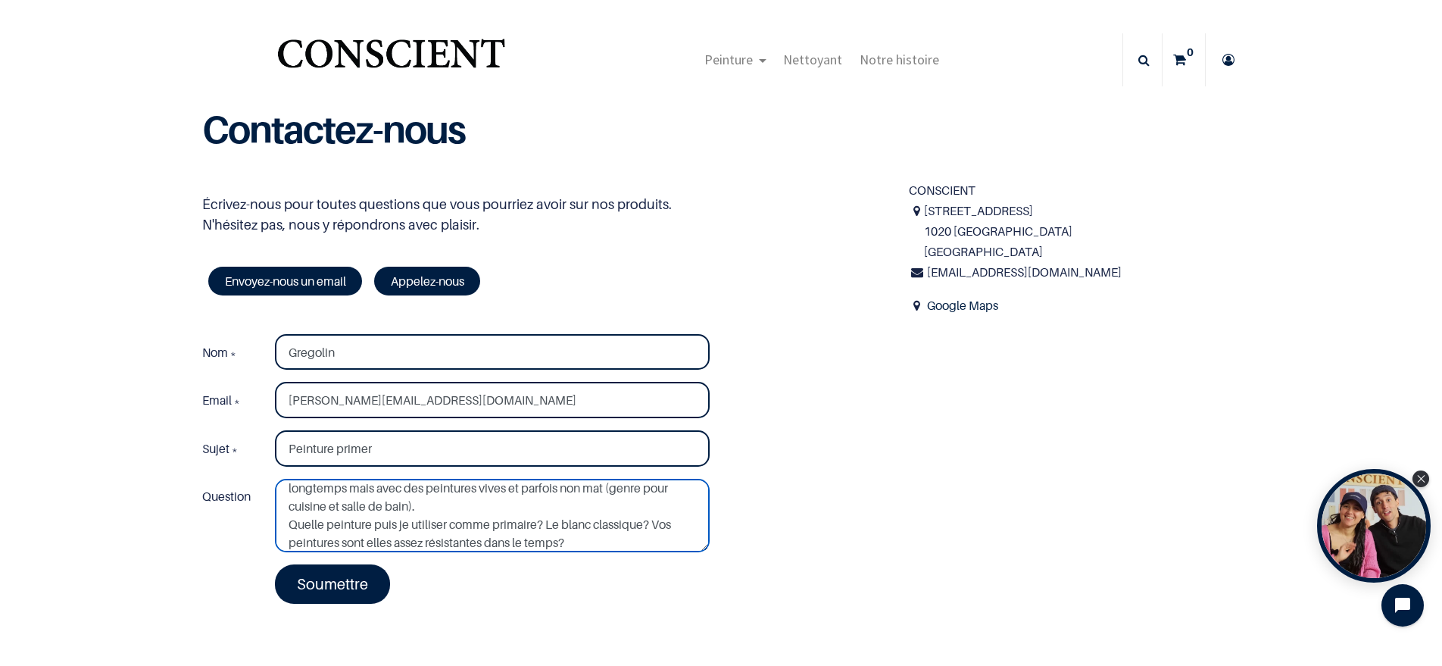
scroll to position [64, 0]
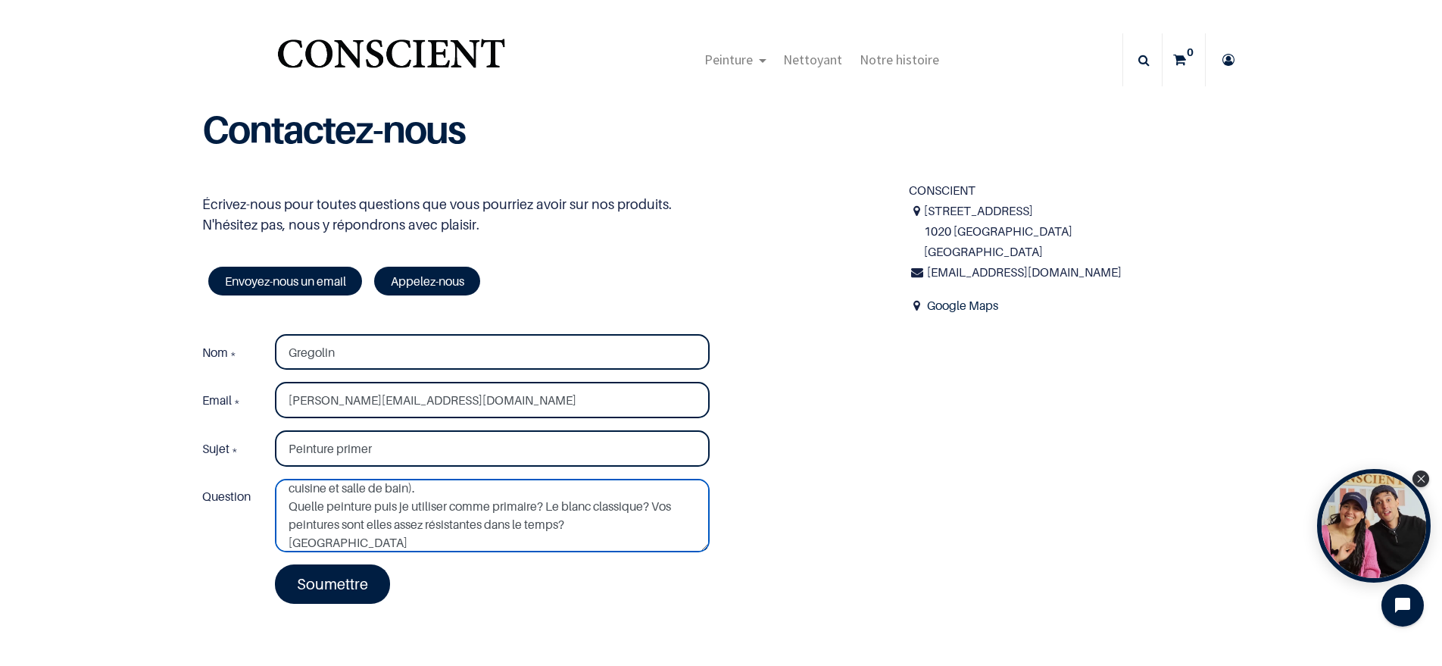
type textarea "Bonjour, Nous devons repeindre une maison dont les murs ont déjà eté peints il …"
click at [326, 585] on link "Soumettre" at bounding box center [332, 583] width 115 height 39
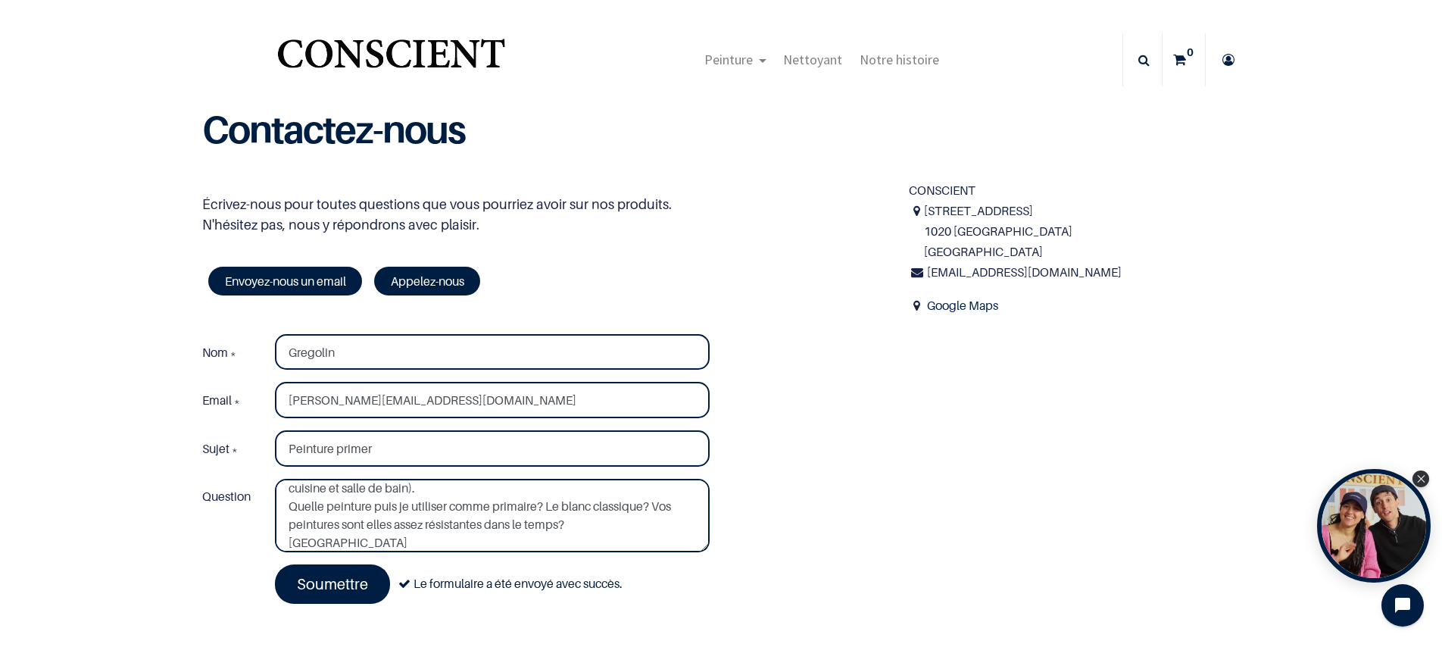
scroll to position [0, 0]
